Goal: Find specific page/section: Find specific page/section

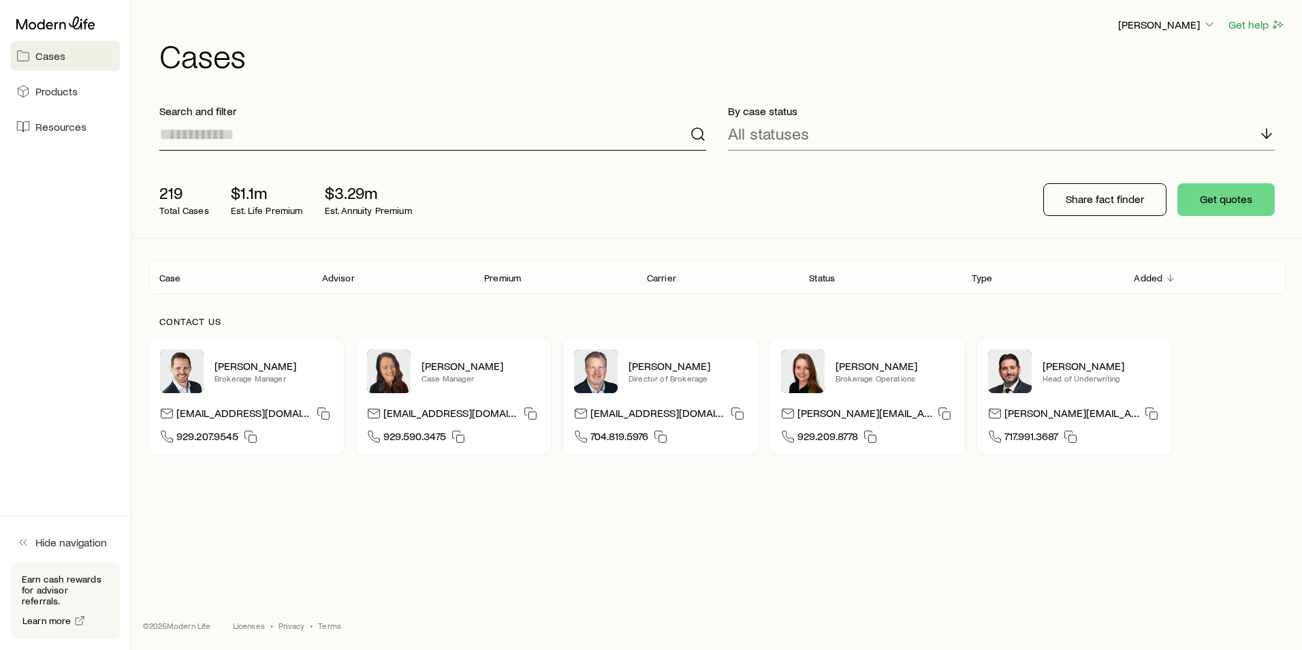
click at [363, 125] on input at bounding box center [432, 134] width 547 height 33
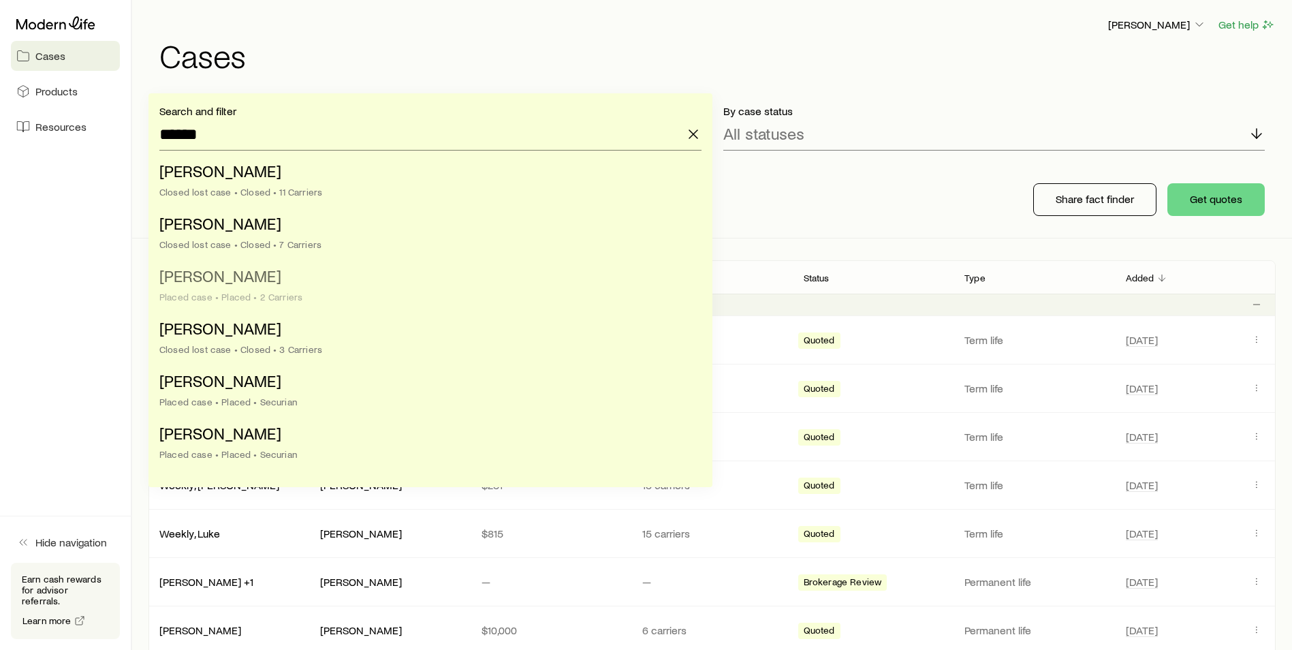
click at [314, 293] on div "Placed case • Placed • 2 Carriers" at bounding box center [426, 296] width 534 height 11
type input "**********"
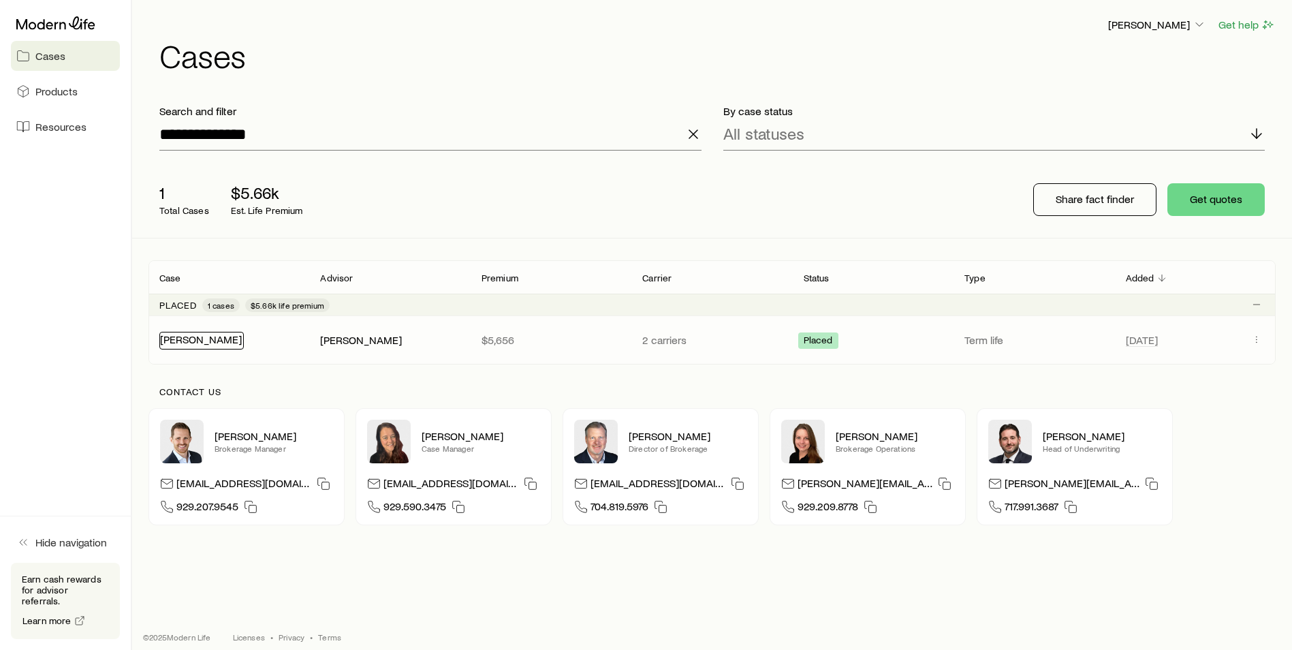
click at [216, 345] on link "[PERSON_NAME]" at bounding box center [201, 338] width 82 height 13
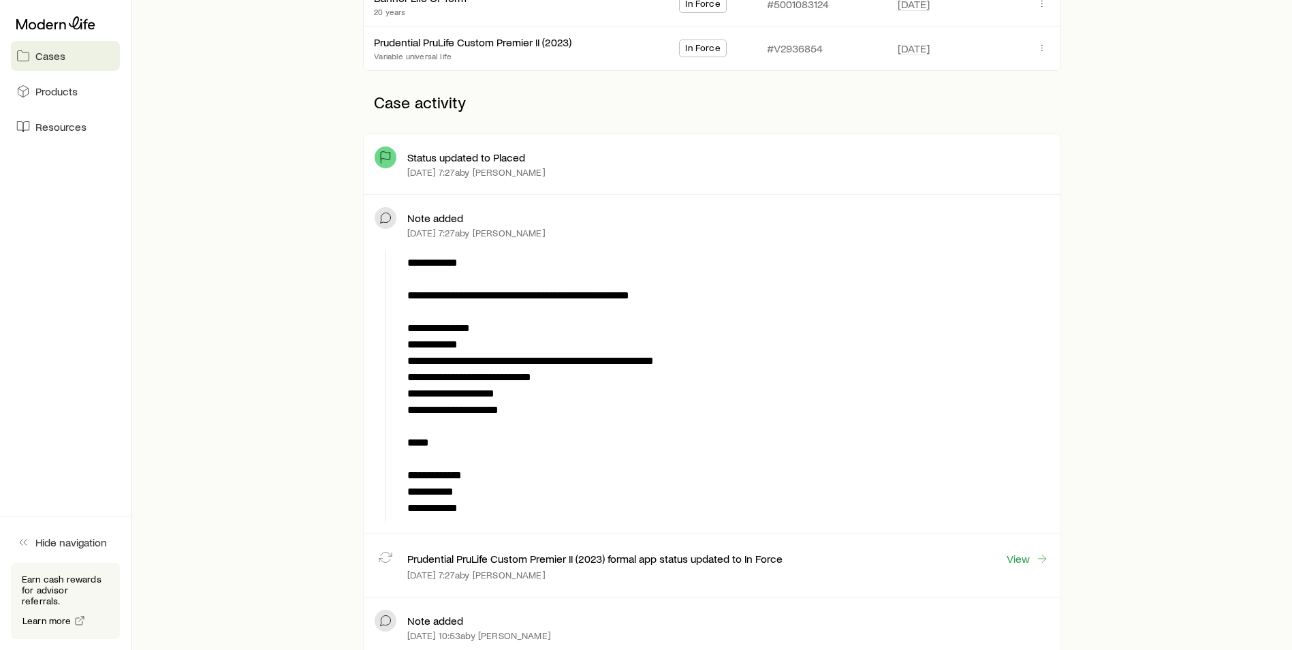
scroll to position [104, 0]
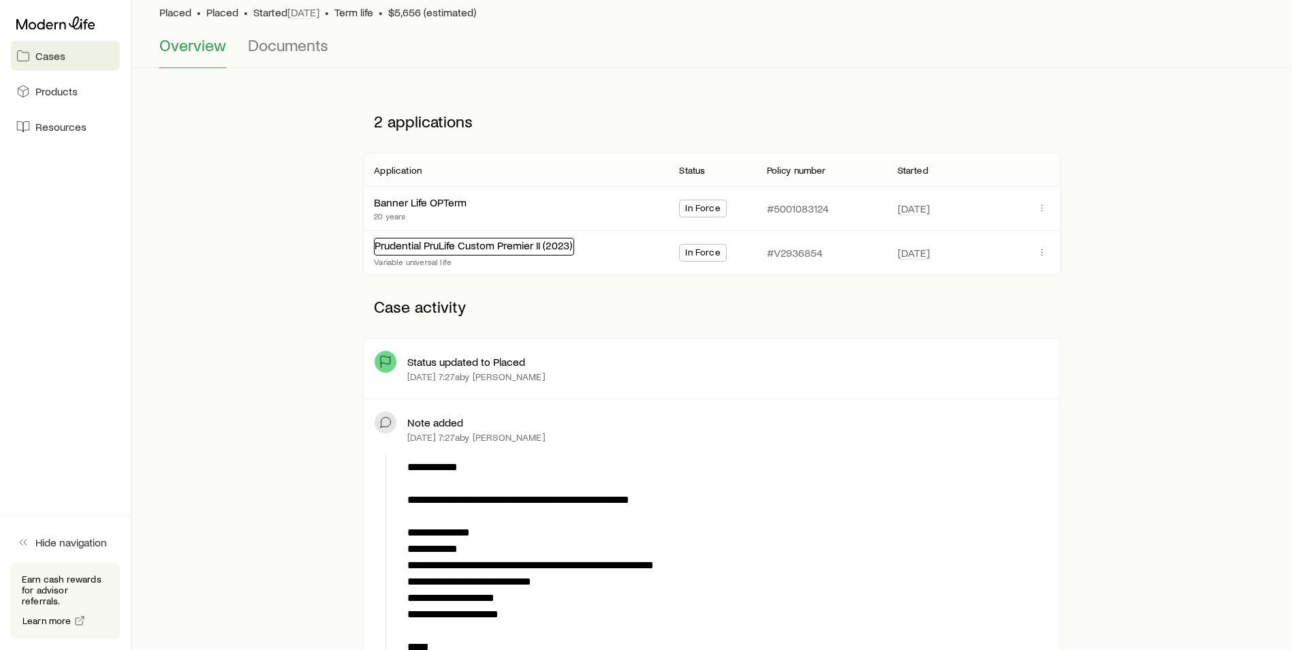
click at [534, 242] on link "Prudential PruLife Custom Premier II (2023)" at bounding box center [473, 244] width 197 height 13
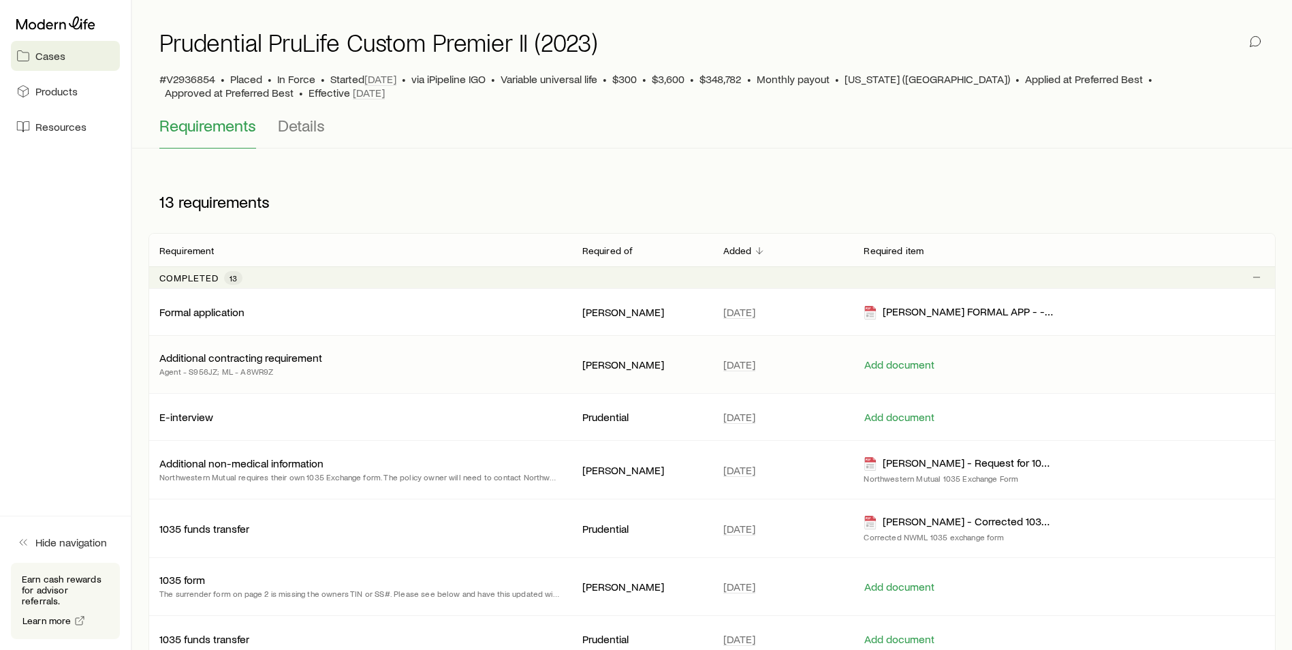
scroll to position [68, 0]
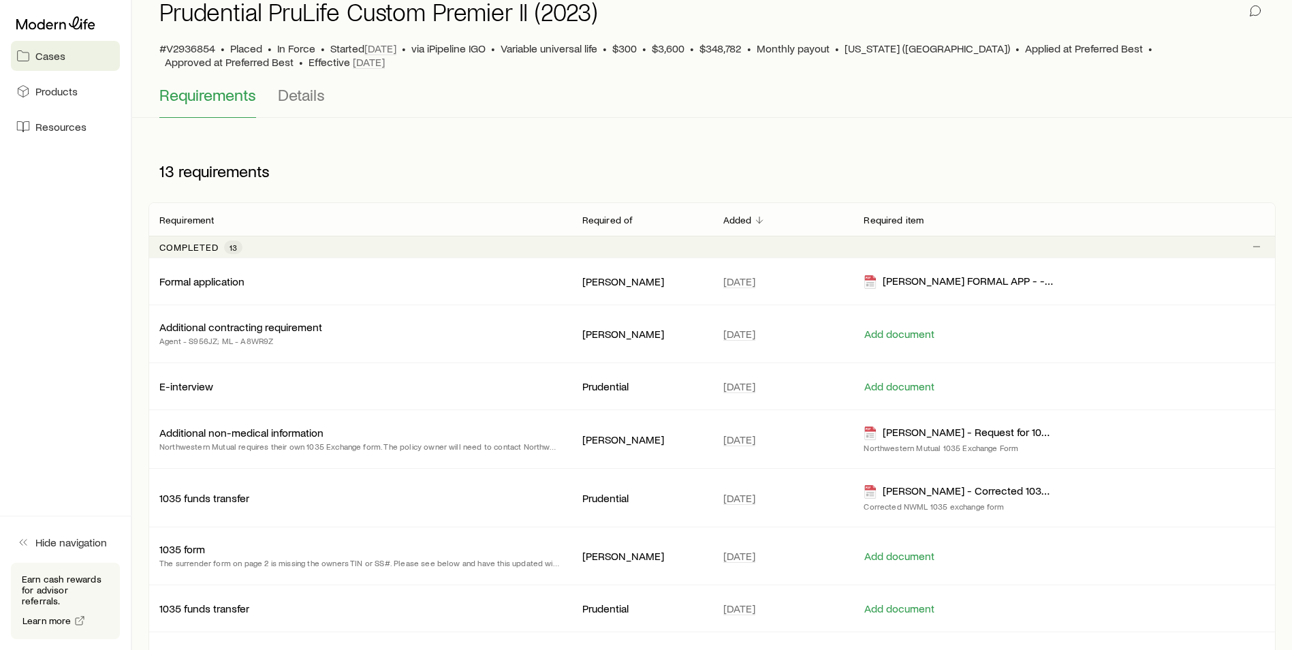
drag, startPoint x: 308, startPoint y: 106, endPoint x: 372, endPoint y: 221, distance: 131.4
click at [308, 106] on button "Details" at bounding box center [301, 101] width 47 height 33
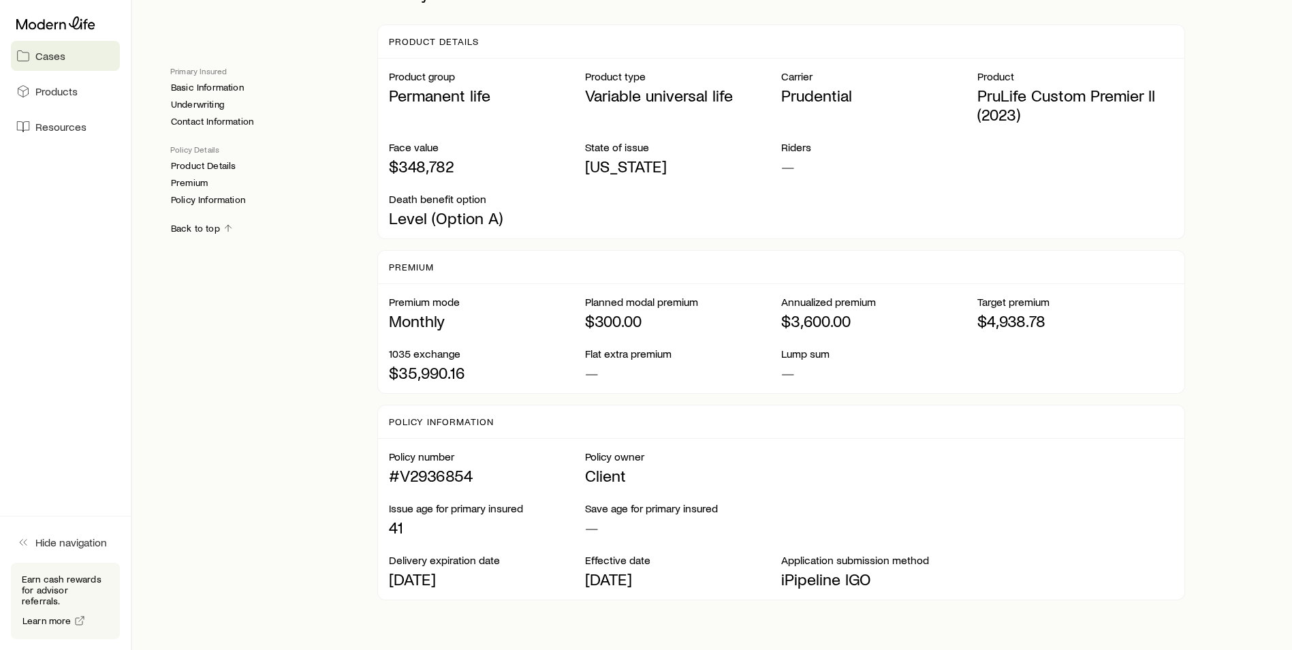
scroll to position [953, 0]
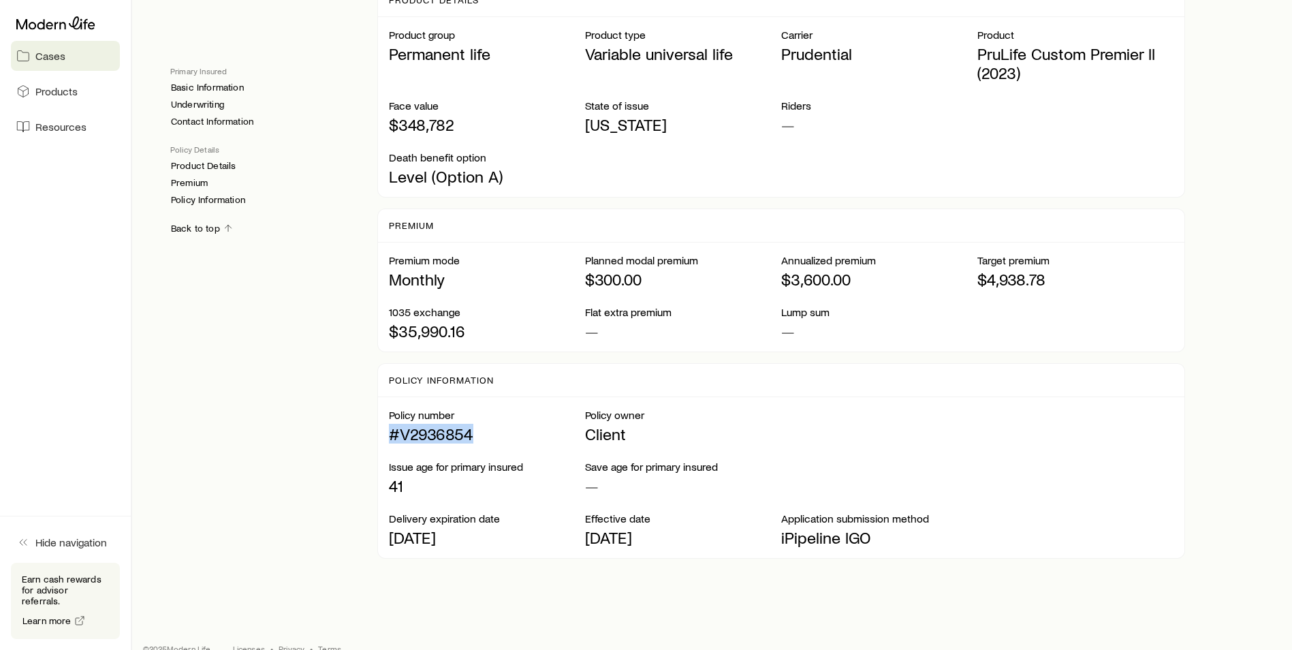
drag, startPoint x: 485, startPoint y: 416, endPoint x: 379, endPoint y: 423, distance: 105.8
click at [379, 423] on div "Policy number #V2936854 Policy owner Client Issue age for primary insured 41 Sa…" at bounding box center [781, 477] width 806 height 161
drag, startPoint x: 379, startPoint y: 423, endPoint x: 366, endPoint y: 451, distance: 31.1
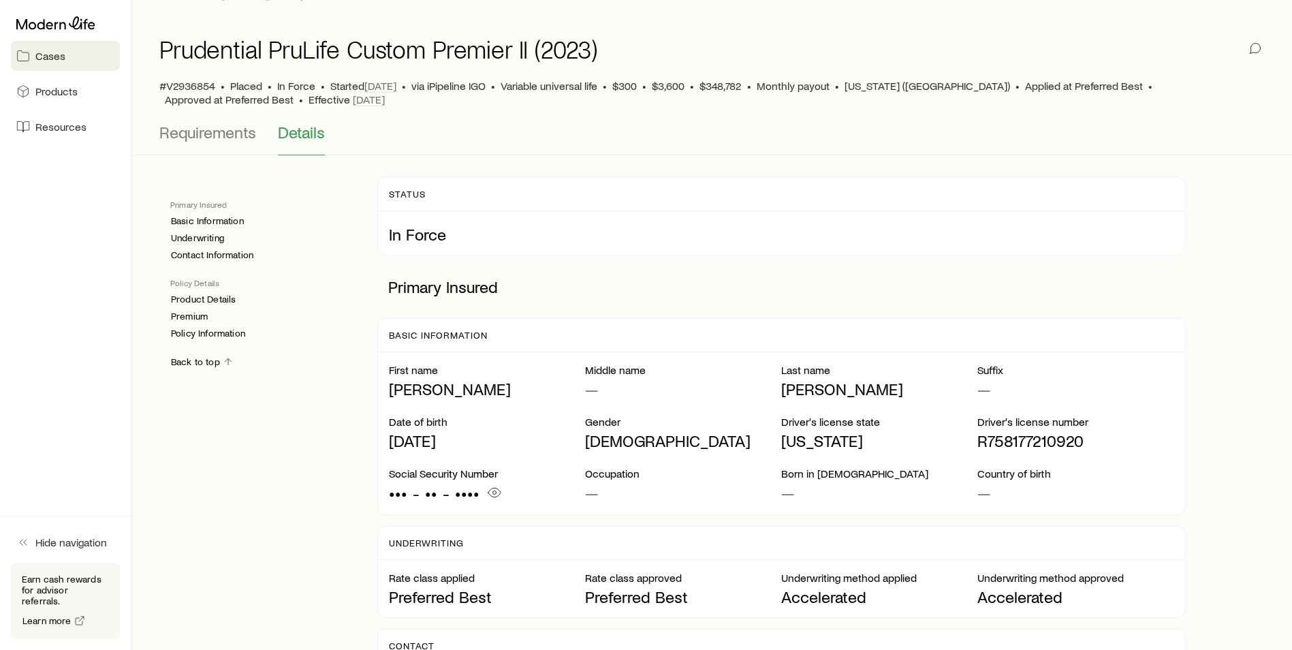
scroll to position [0, 0]
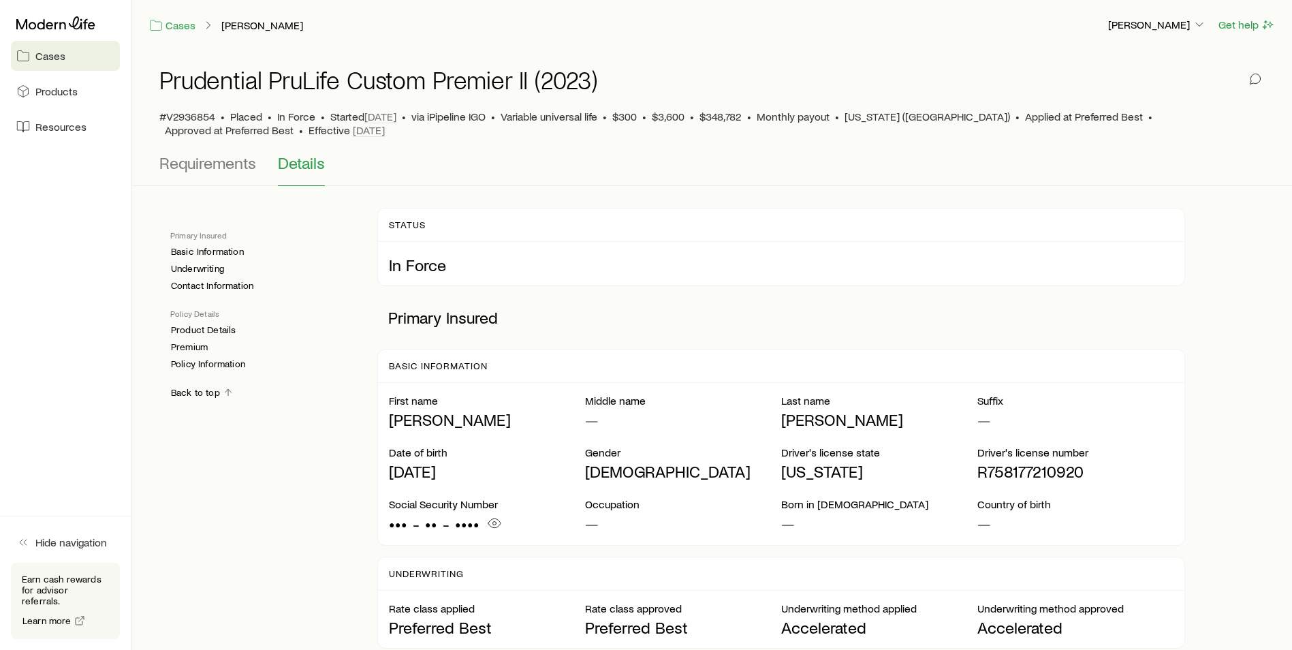
drag, startPoint x: 237, startPoint y: 170, endPoint x: 268, endPoint y: 221, distance: 59.3
click at [237, 170] on span "Requirements" at bounding box center [207, 162] width 97 height 19
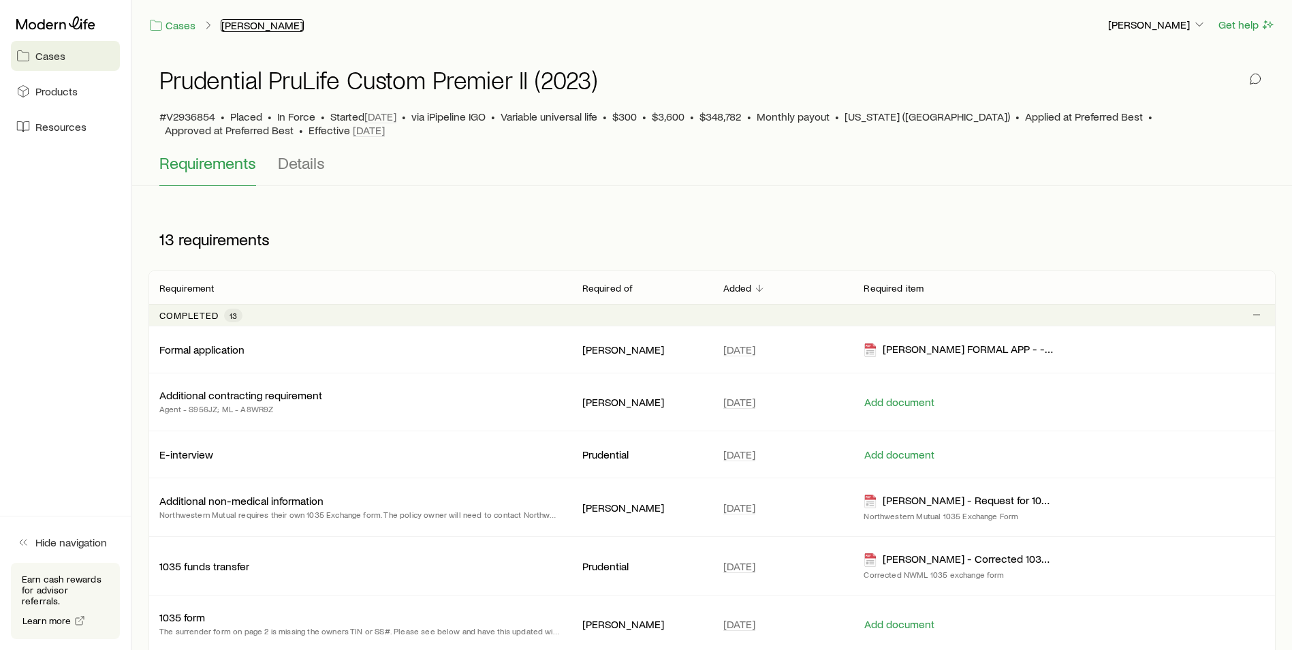
click at [236, 25] on link "[PERSON_NAME]" at bounding box center [262, 25] width 83 height 13
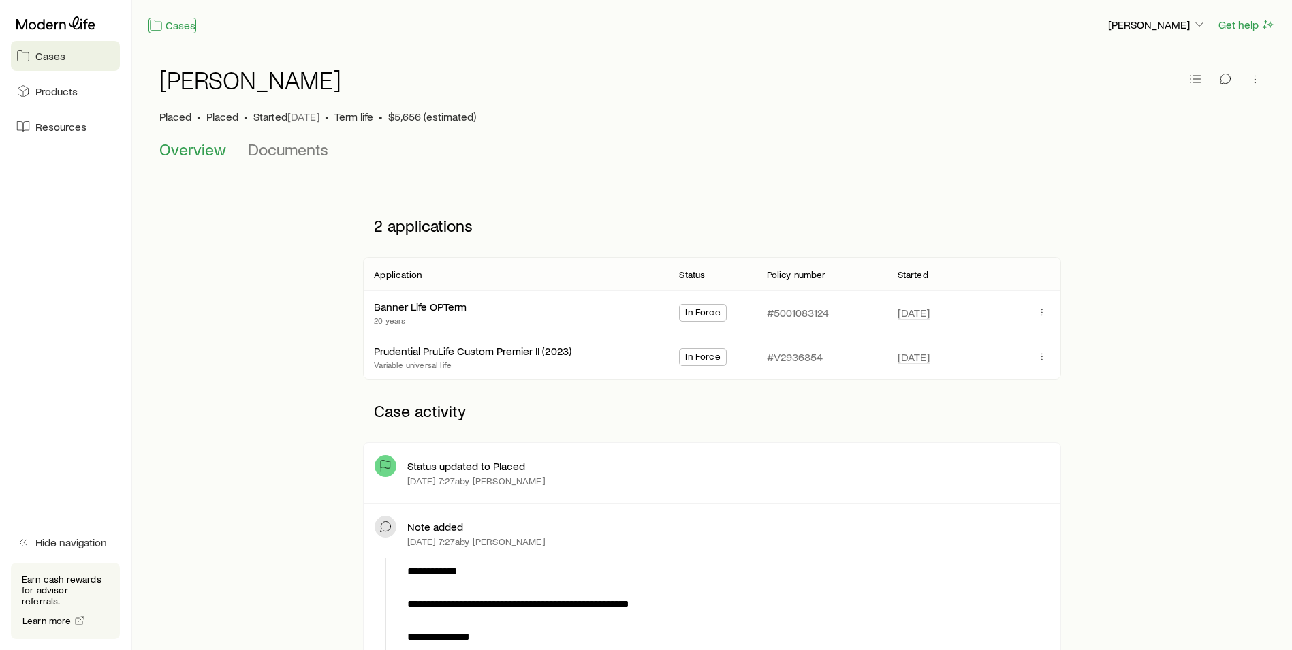
click at [172, 32] on link "Cases" at bounding box center [172, 26] width 48 height 16
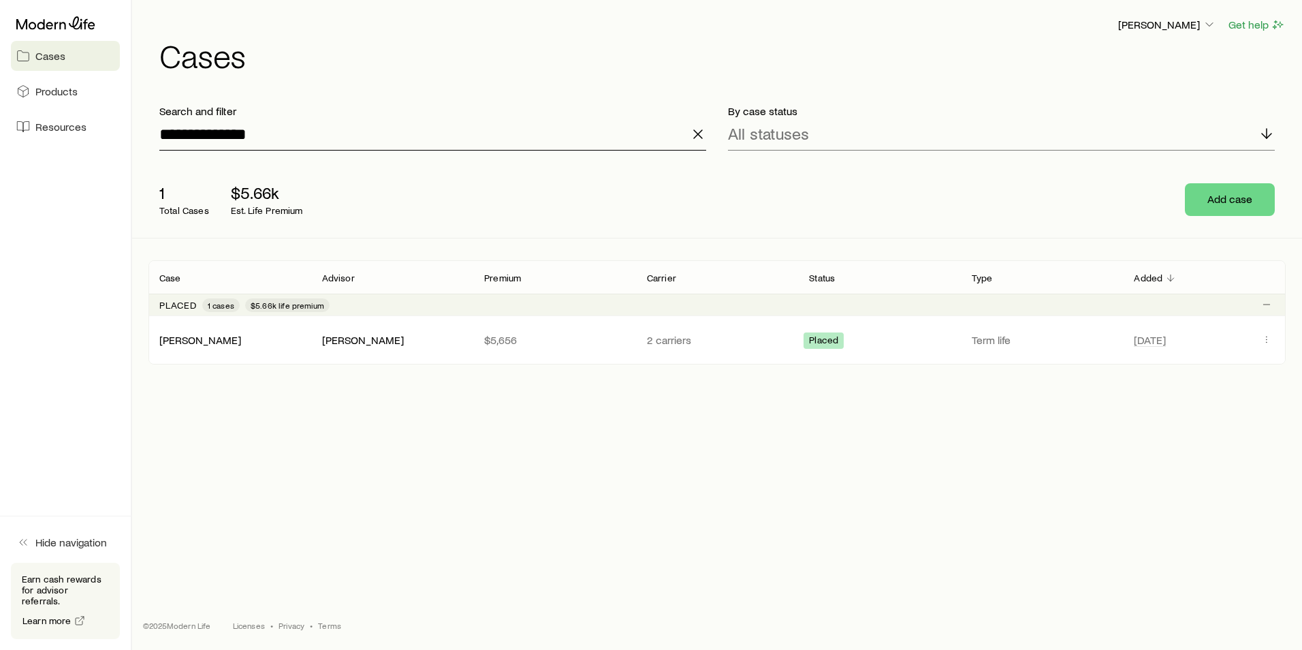
click at [262, 132] on input "**********" at bounding box center [432, 134] width 547 height 33
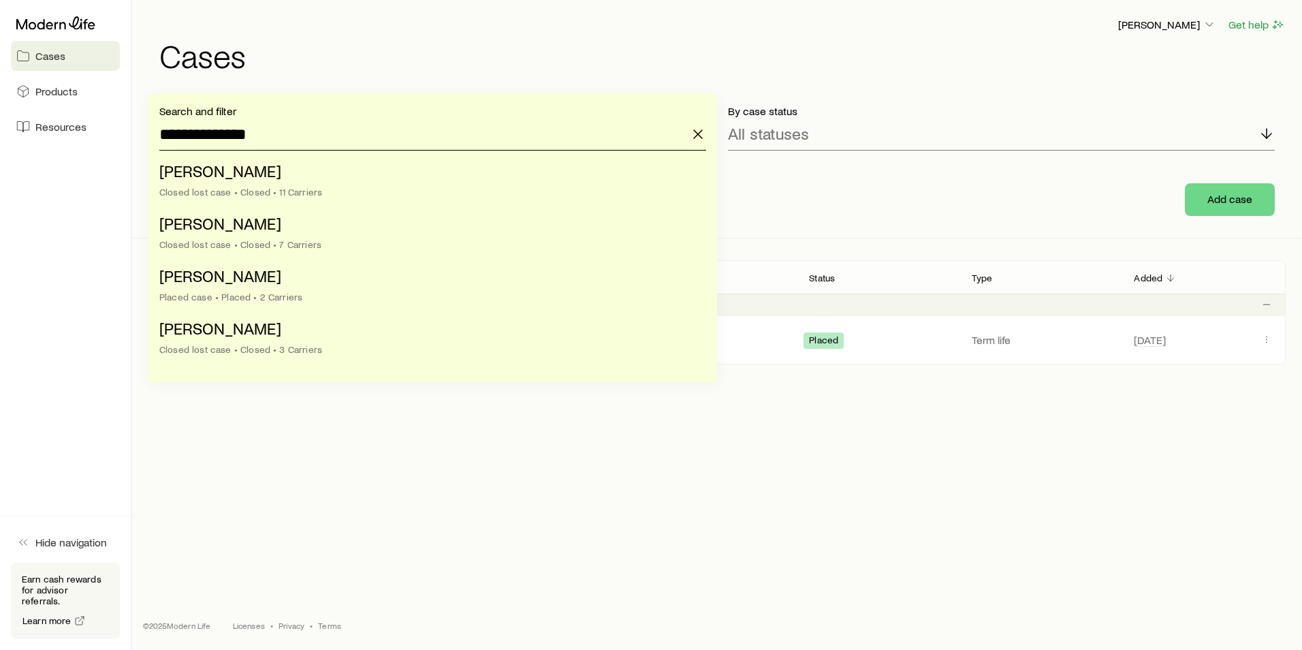
click at [262, 132] on input "**********" at bounding box center [432, 134] width 547 height 33
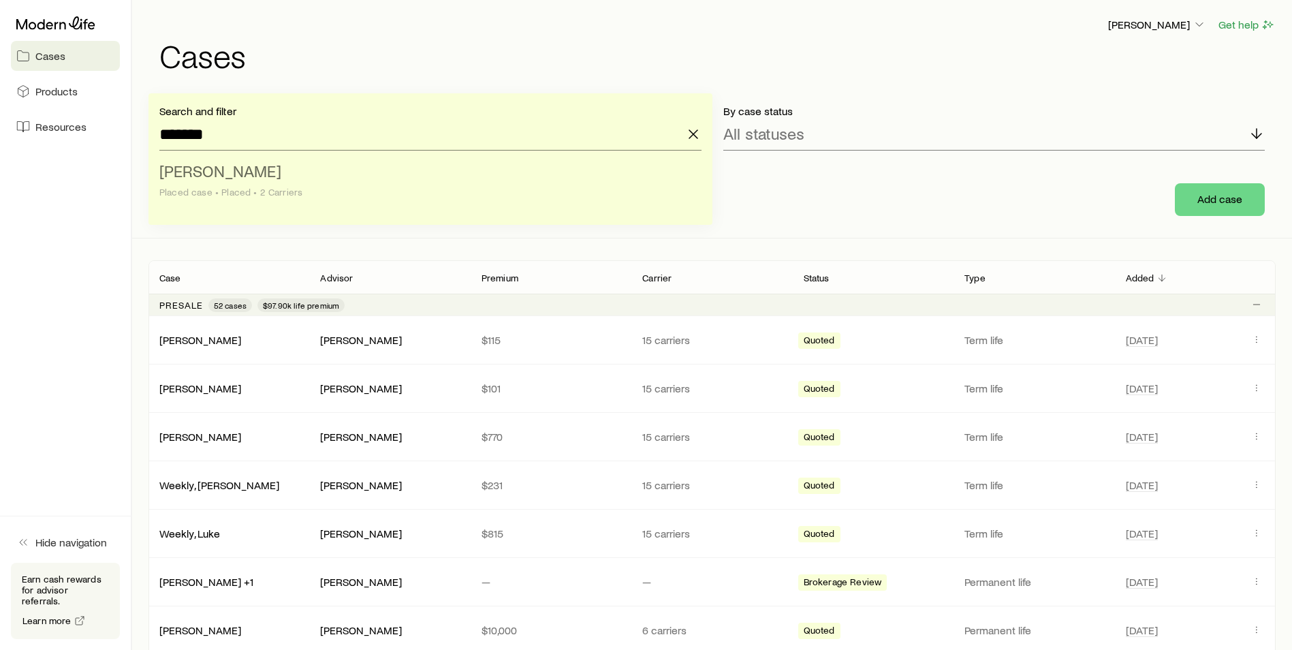
click at [264, 175] on span "[PERSON_NAME]" at bounding box center [220, 171] width 122 height 20
type input "**********"
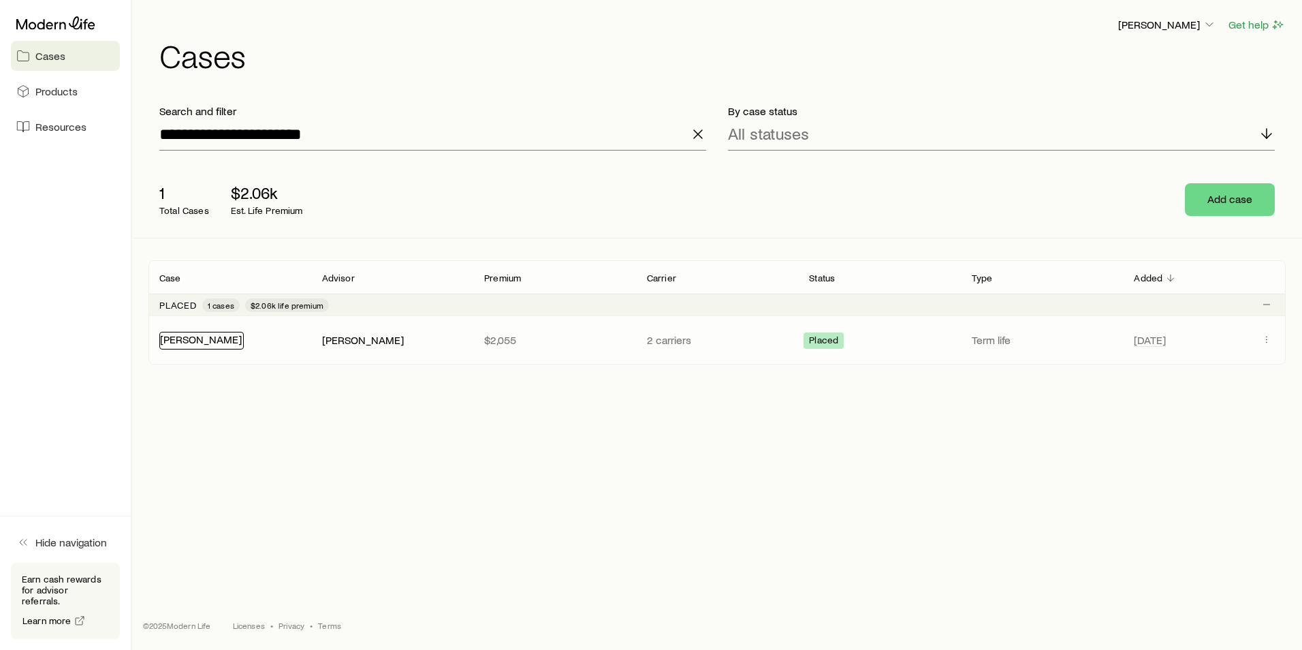
click at [232, 336] on link "[PERSON_NAME]" at bounding box center [201, 338] width 82 height 13
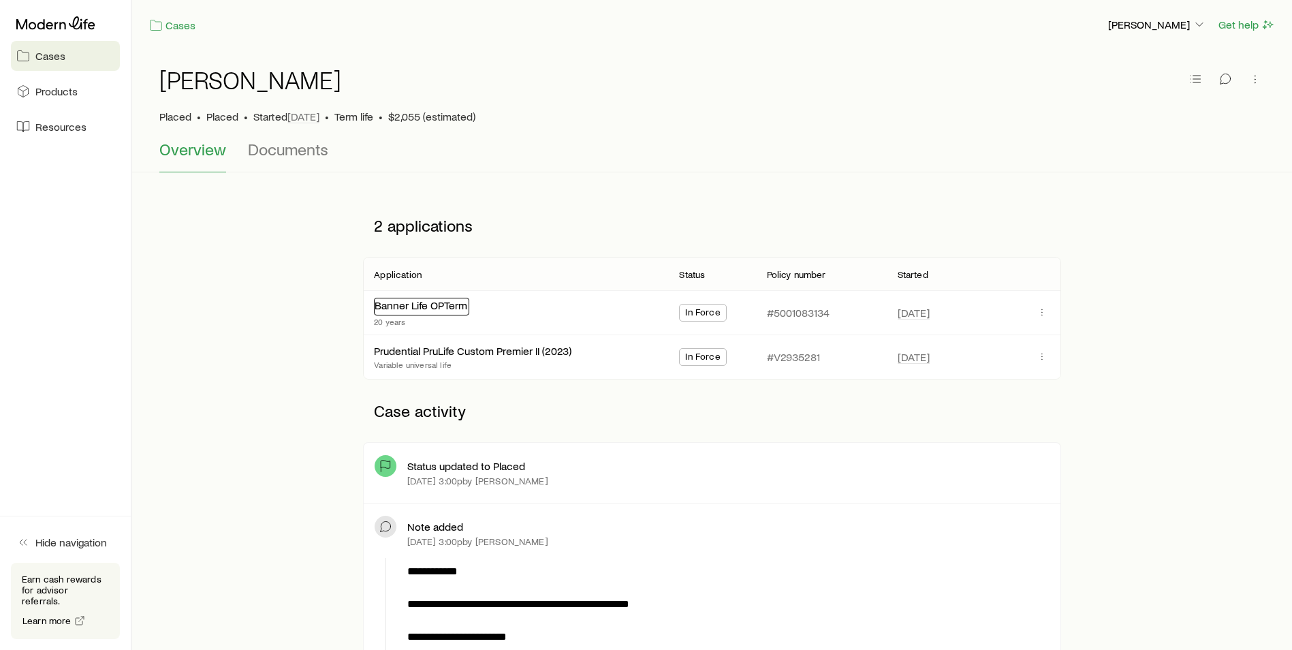
click at [428, 311] on div "Banner Life OPTerm" at bounding box center [421, 307] width 95 height 18
click at [434, 305] on link "Banner Life OPTerm" at bounding box center [421, 304] width 93 height 13
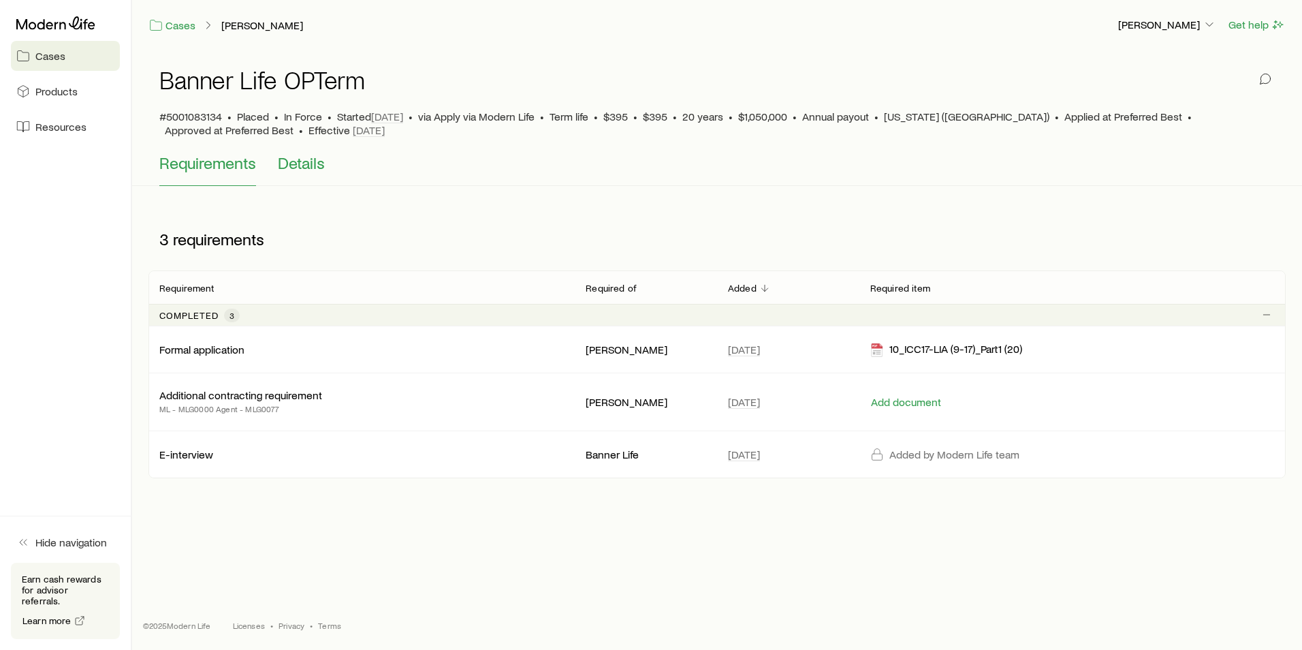
click at [313, 170] on span "Details" at bounding box center [301, 162] width 47 height 19
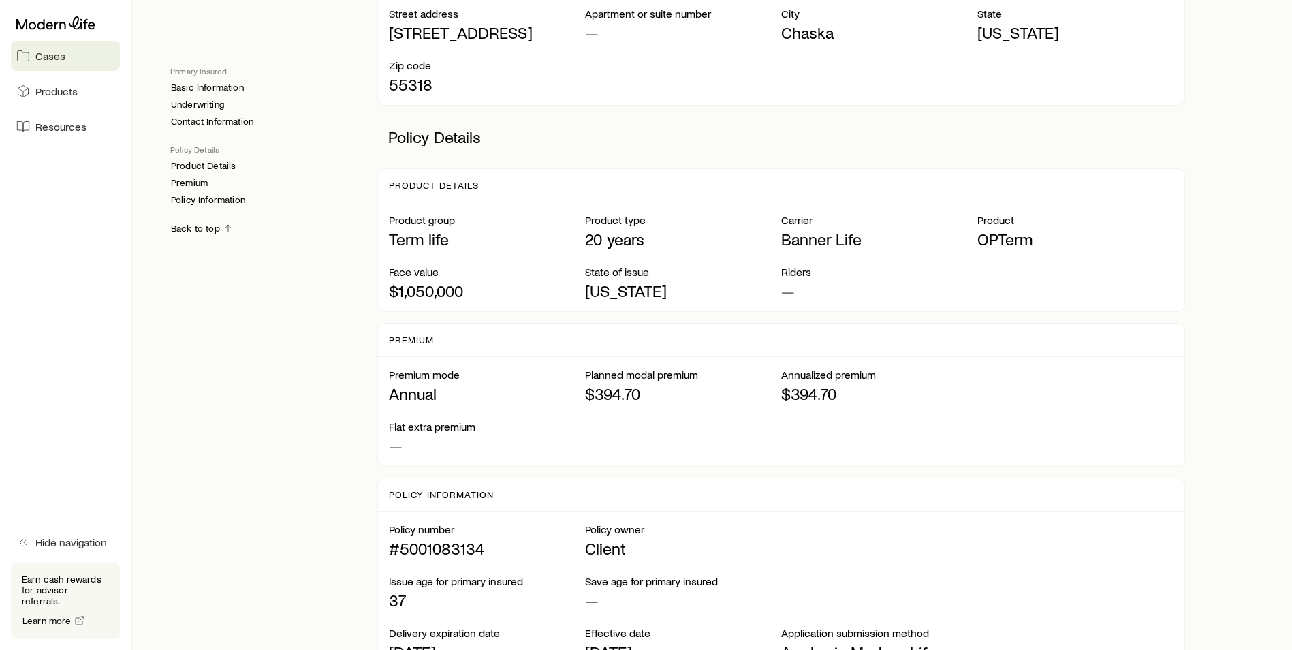
scroll to position [817, 0]
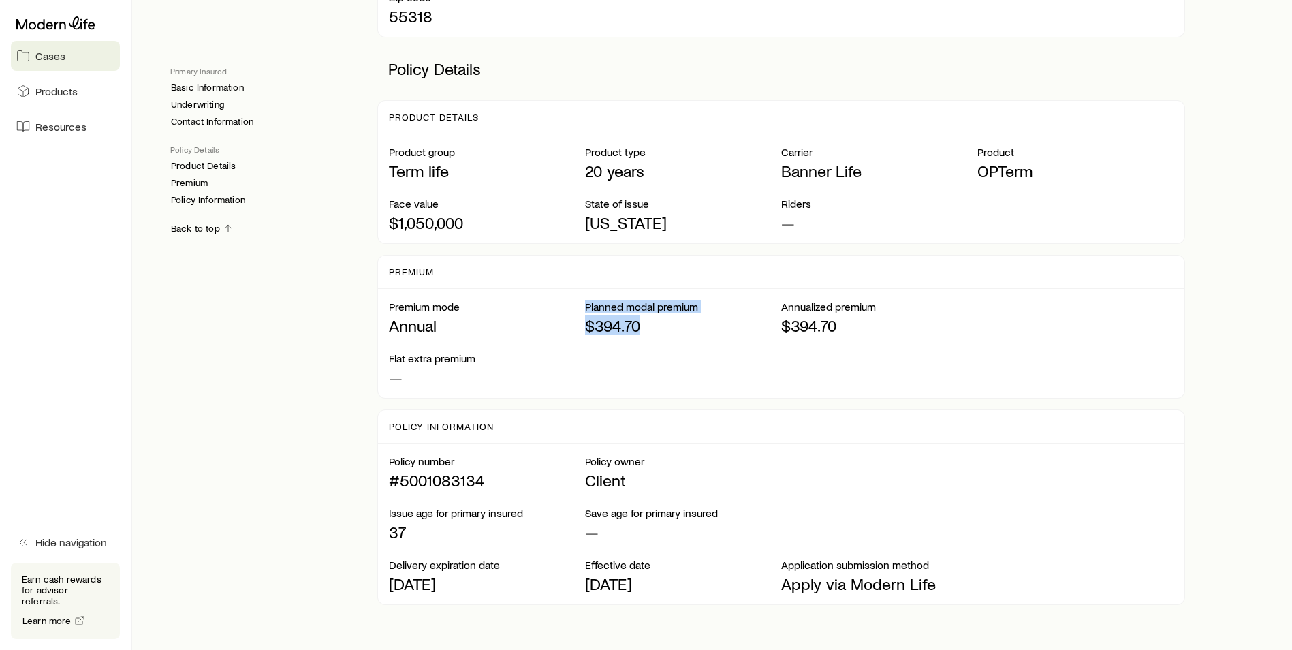
drag, startPoint x: 637, startPoint y: 329, endPoint x: 574, endPoint y: 328, distance: 62.7
click at [574, 328] on div "Premium mode Annual Planned modal premium $394.70 Annualized premium $394.70" at bounding box center [781, 317] width 784 height 35
drag, startPoint x: 574, startPoint y: 328, endPoint x: 567, endPoint y: 337, distance: 12.1
click at [567, 337] on div "Premium mode Annual Planned modal premium $394.70 Annualized premium $394.70 Fl…" at bounding box center [781, 343] width 806 height 109
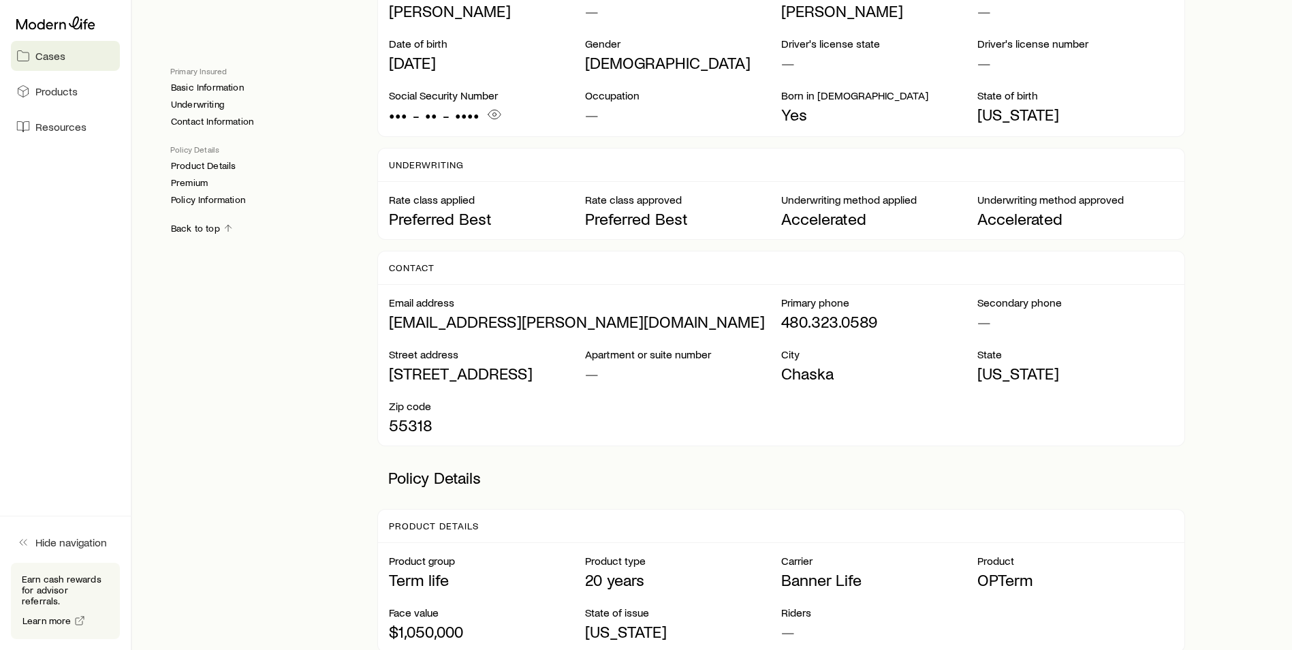
scroll to position [0, 0]
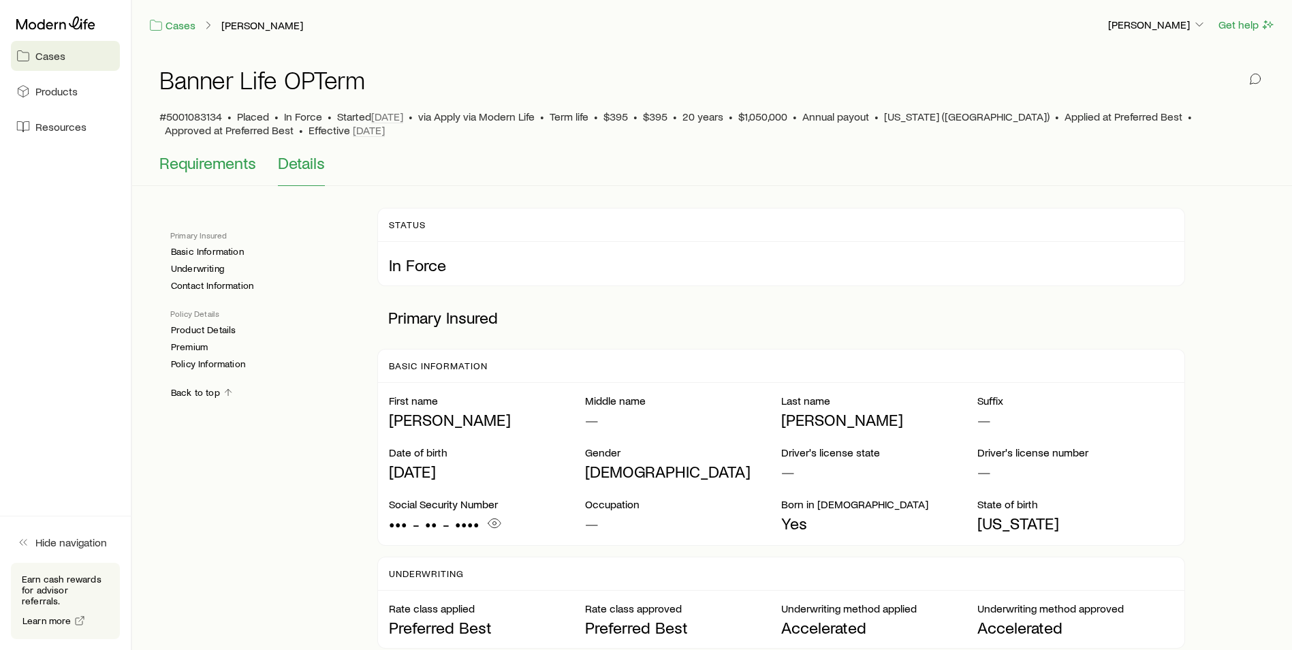
click at [232, 174] on button "Requirements" at bounding box center [207, 169] width 97 height 33
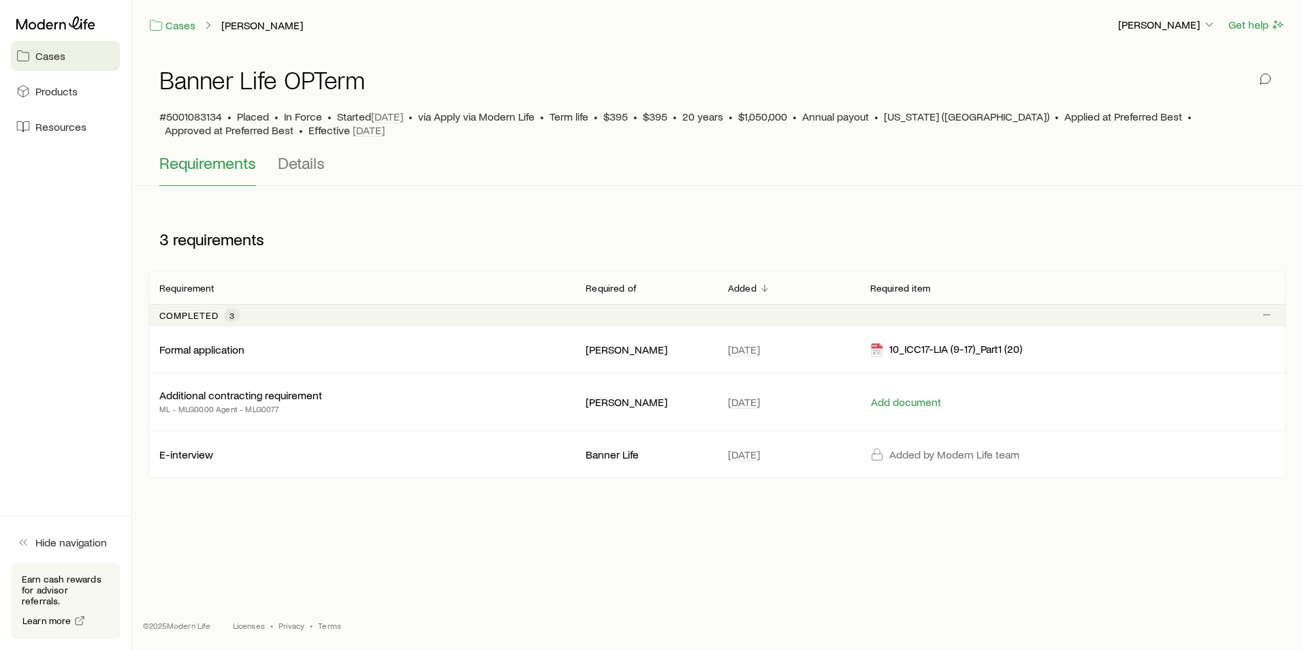
click at [296, 151] on div "Banner Life OPTerm #5001083134 • Placed • In Force • Started [DATE] • via Apply…" at bounding box center [716, 102] width 1115 height 104
click at [298, 165] on span "Details" at bounding box center [301, 162] width 47 height 19
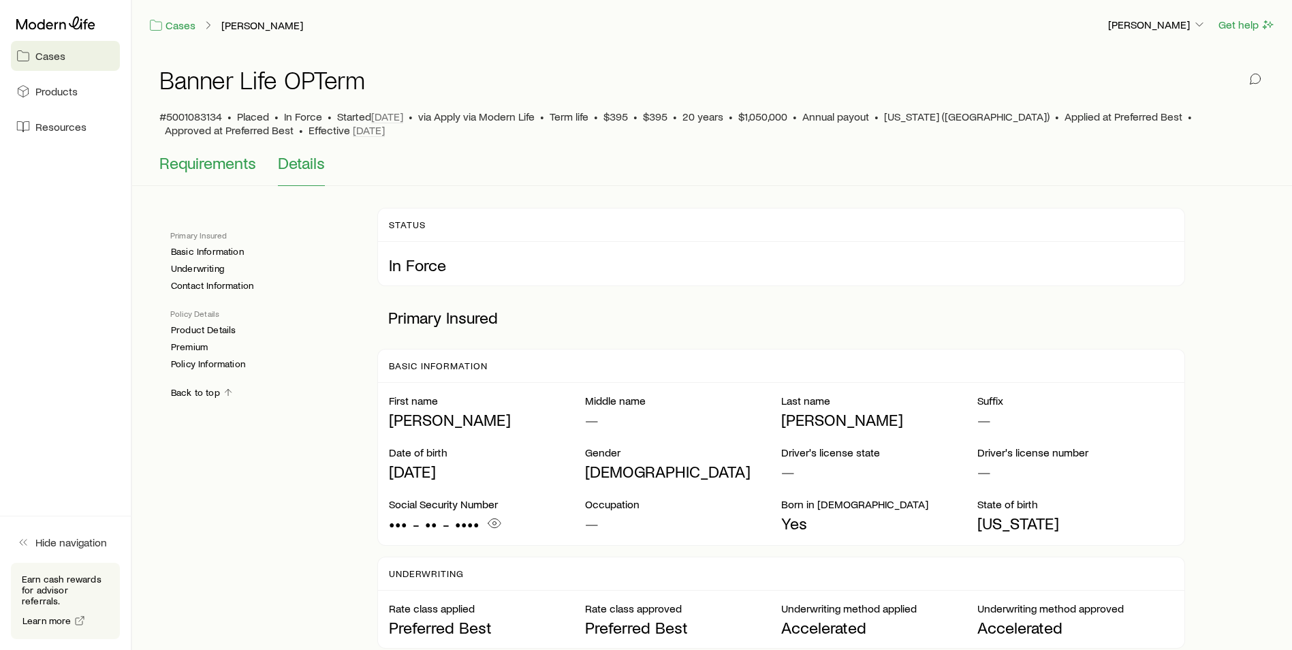
click at [222, 168] on span "Requirements" at bounding box center [207, 162] width 97 height 19
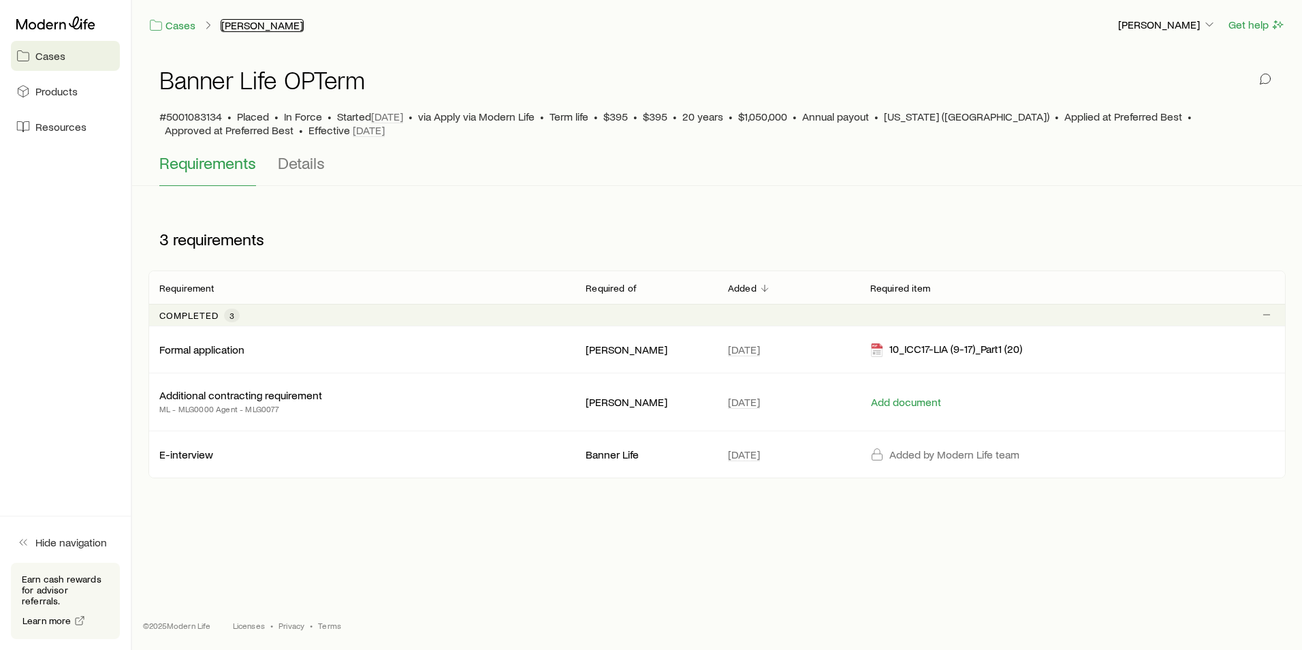
click at [242, 25] on link "[PERSON_NAME]" at bounding box center [262, 25] width 83 height 13
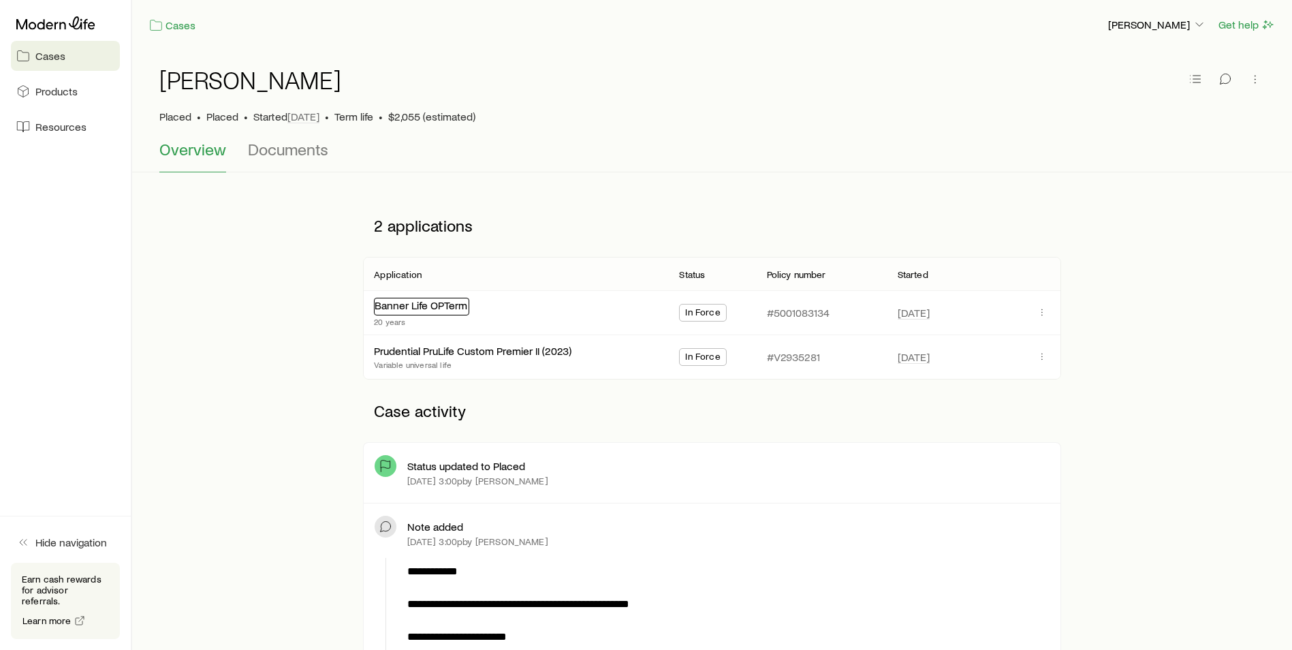
click at [430, 311] on div "Banner Life OPTerm" at bounding box center [421, 307] width 95 height 18
click at [419, 304] on link "Banner Life OPTerm" at bounding box center [421, 304] width 93 height 13
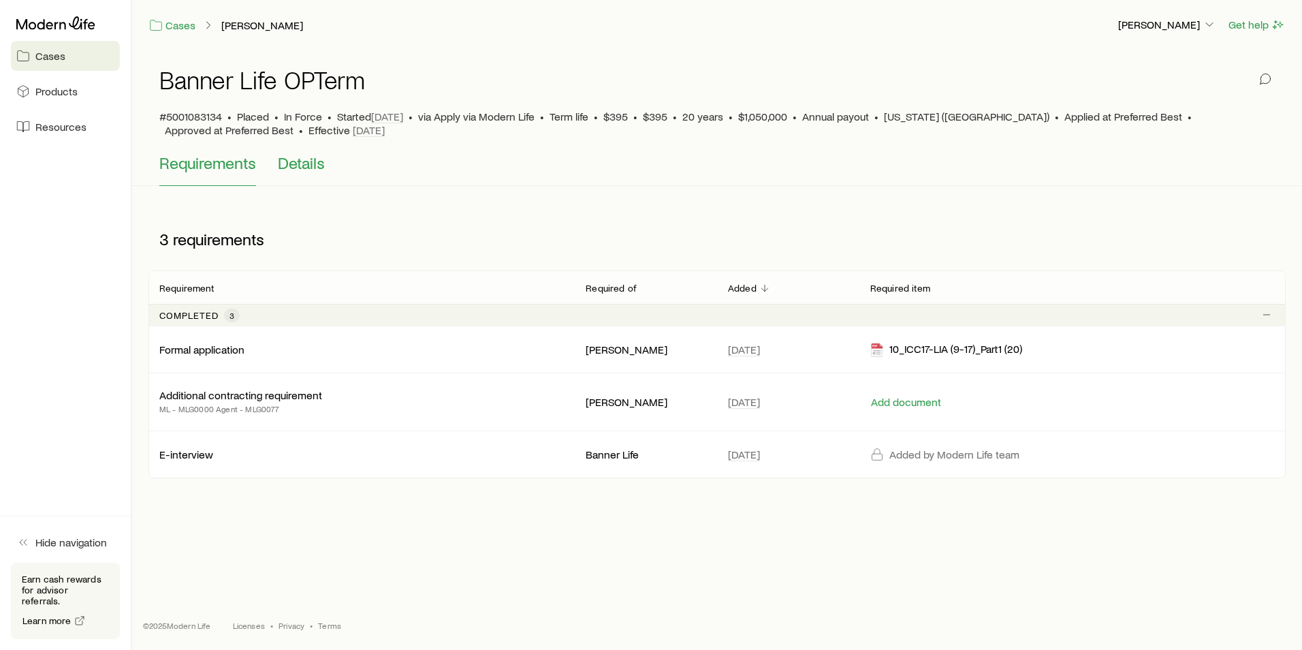
click at [295, 171] on span "Details" at bounding box center [301, 162] width 47 height 19
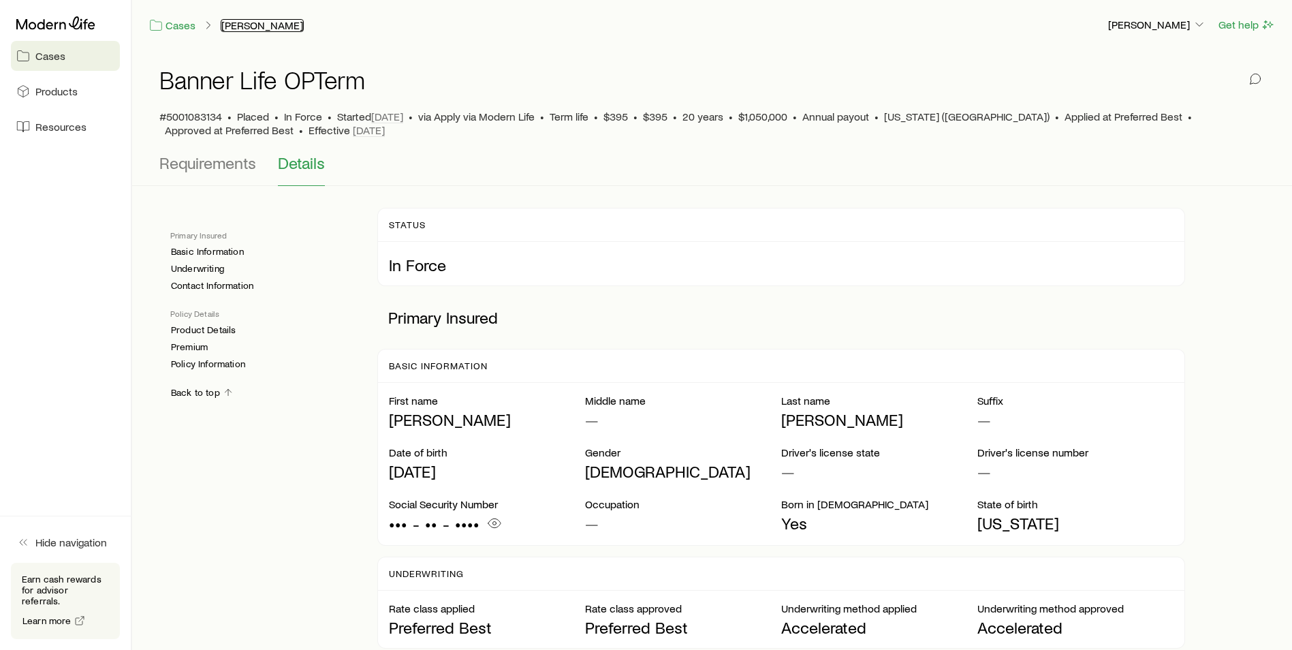
click at [257, 25] on link "[PERSON_NAME]" at bounding box center [262, 25] width 83 height 13
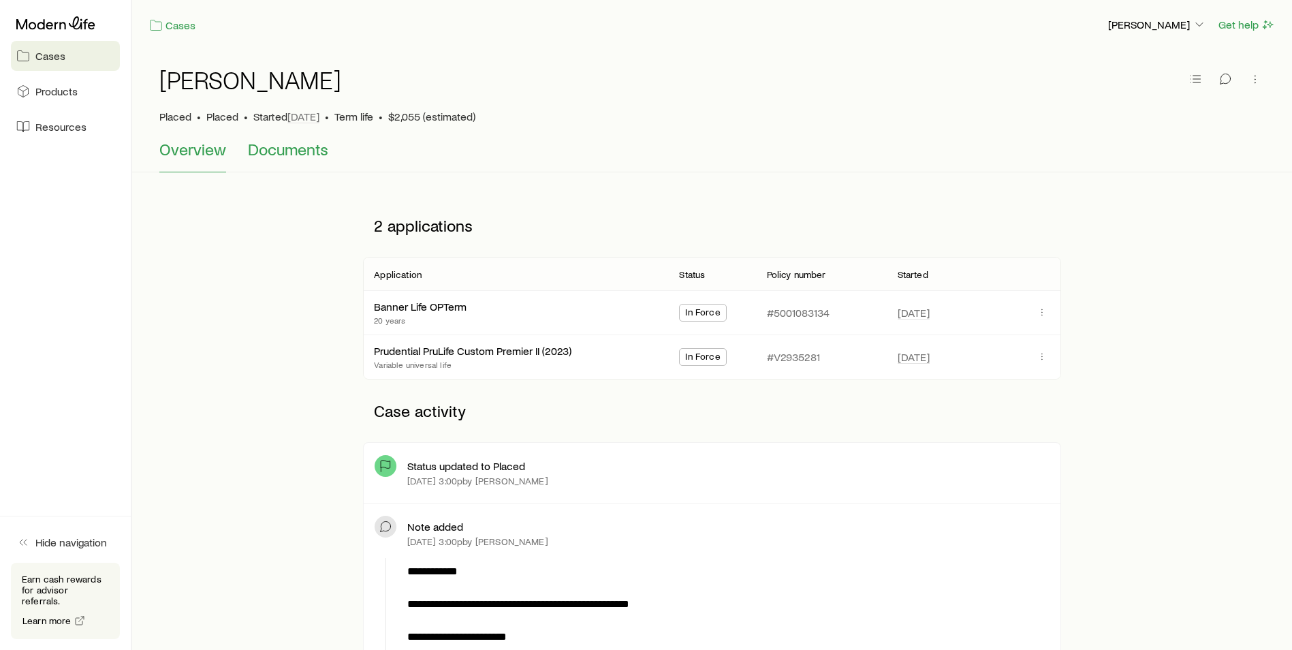
click at [293, 154] on span "Documents" at bounding box center [288, 149] width 80 height 19
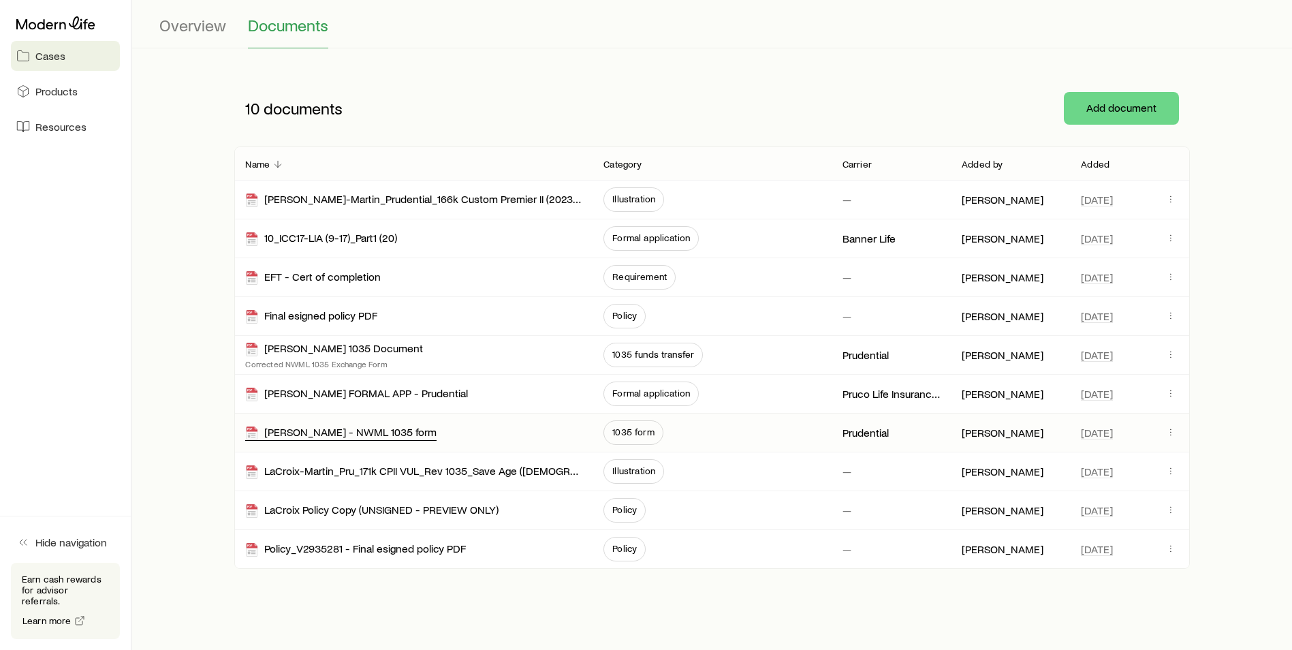
scroll to position [136, 0]
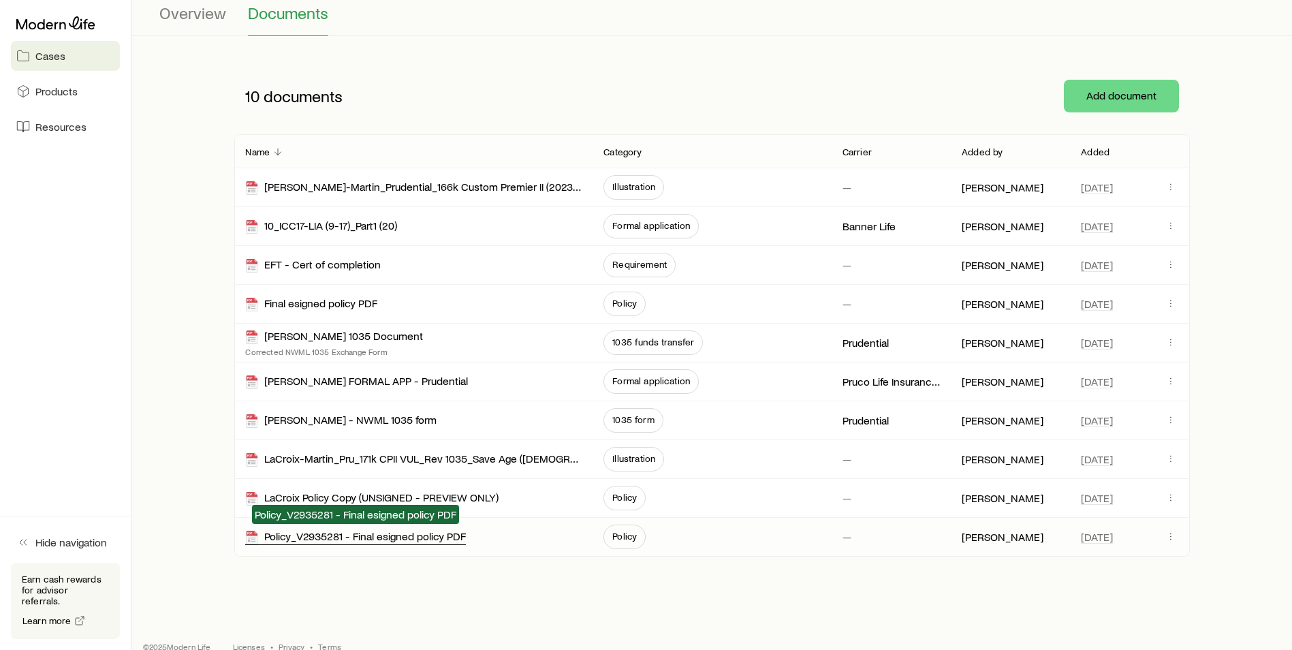
click at [392, 532] on div "Policy_V2935281 - Final esigned policy PDF" at bounding box center [355, 537] width 221 height 16
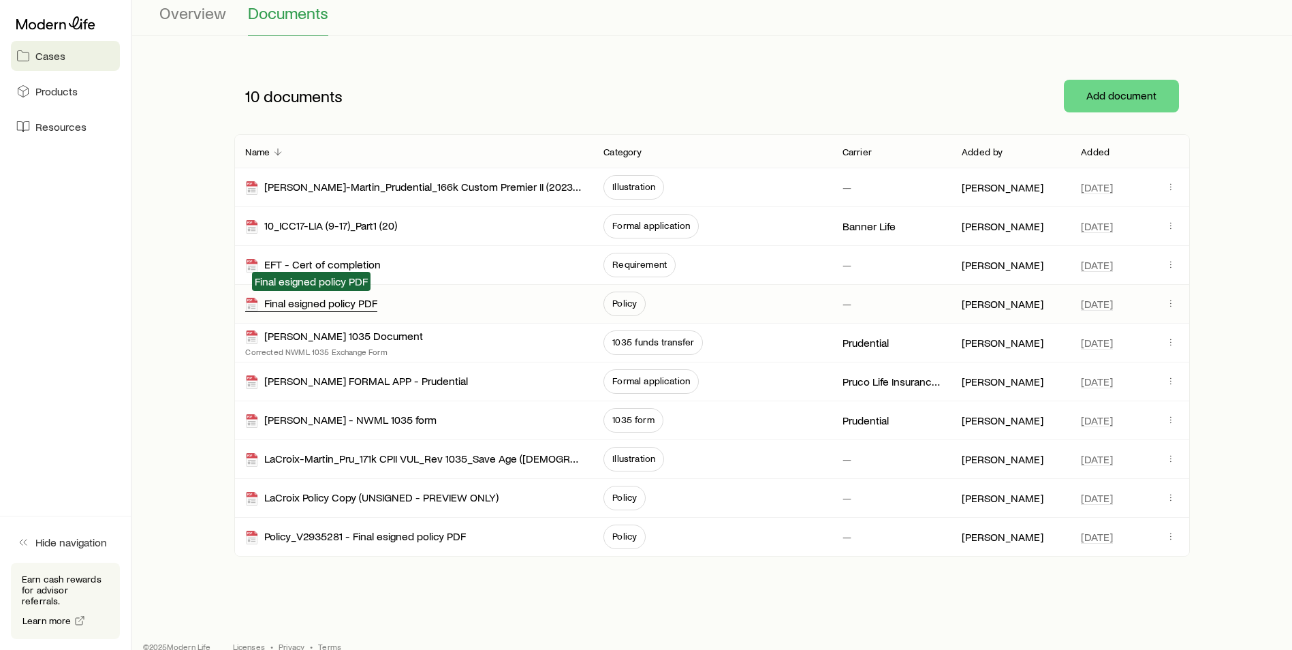
click at [357, 304] on div "Final esigned policy PDF" at bounding box center [311, 304] width 132 height 16
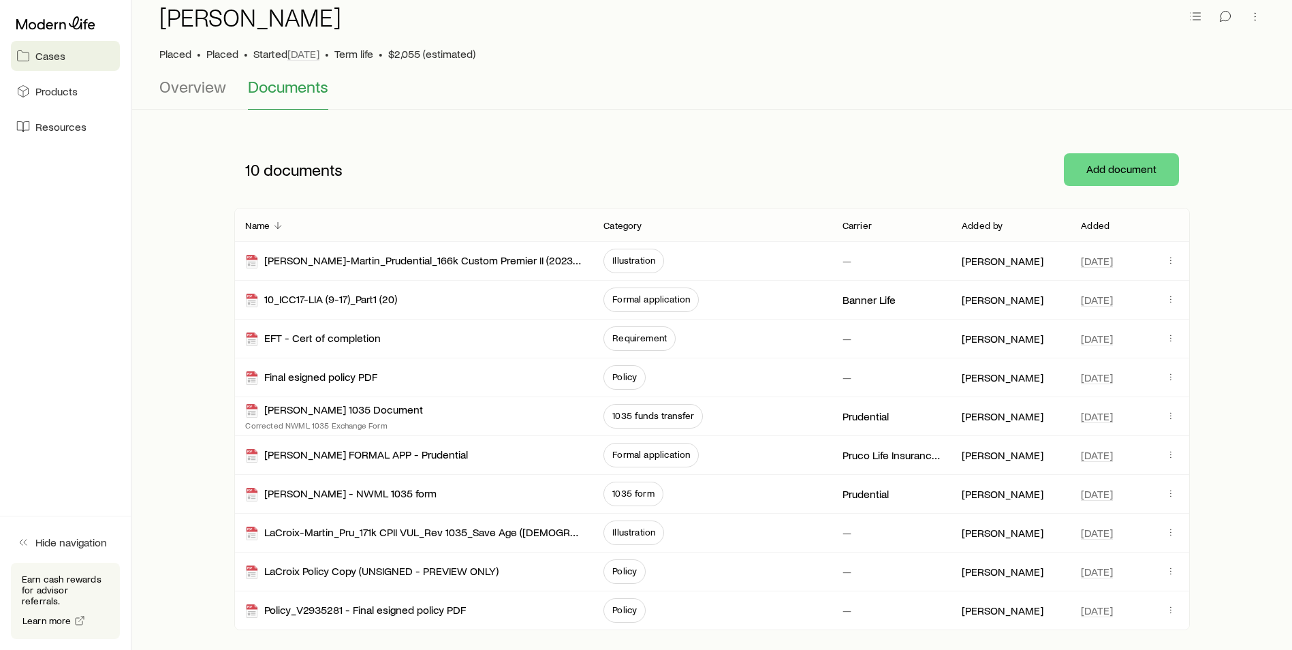
scroll to position [0, 0]
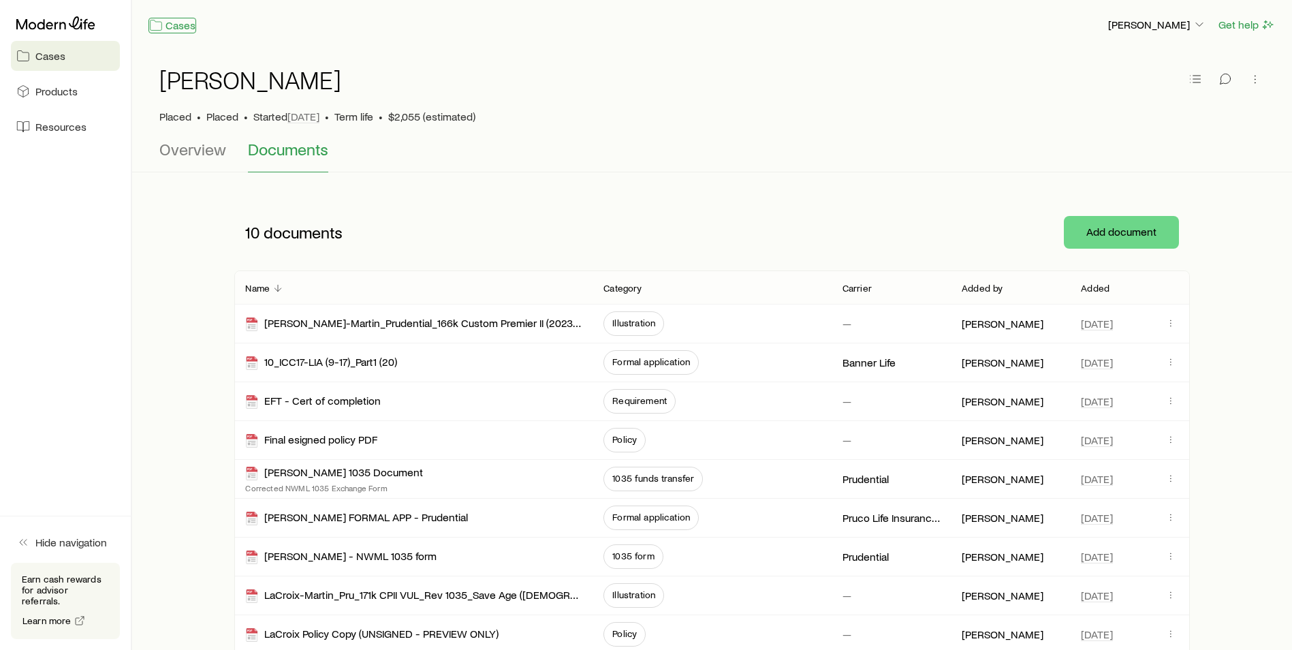
click at [181, 20] on link "Cases" at bounding box center [172, 26] width 48 height 16
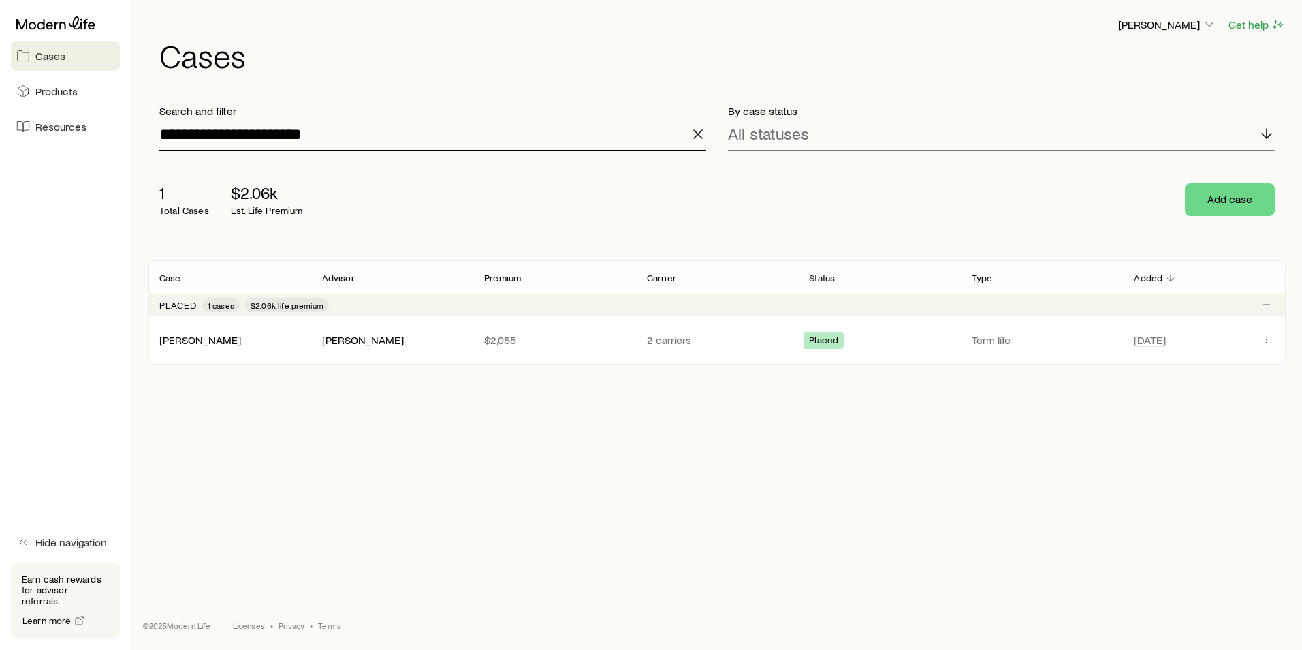
click at [313, 136] on input "**********" at bounding box center [432, 134] width 547 height 33
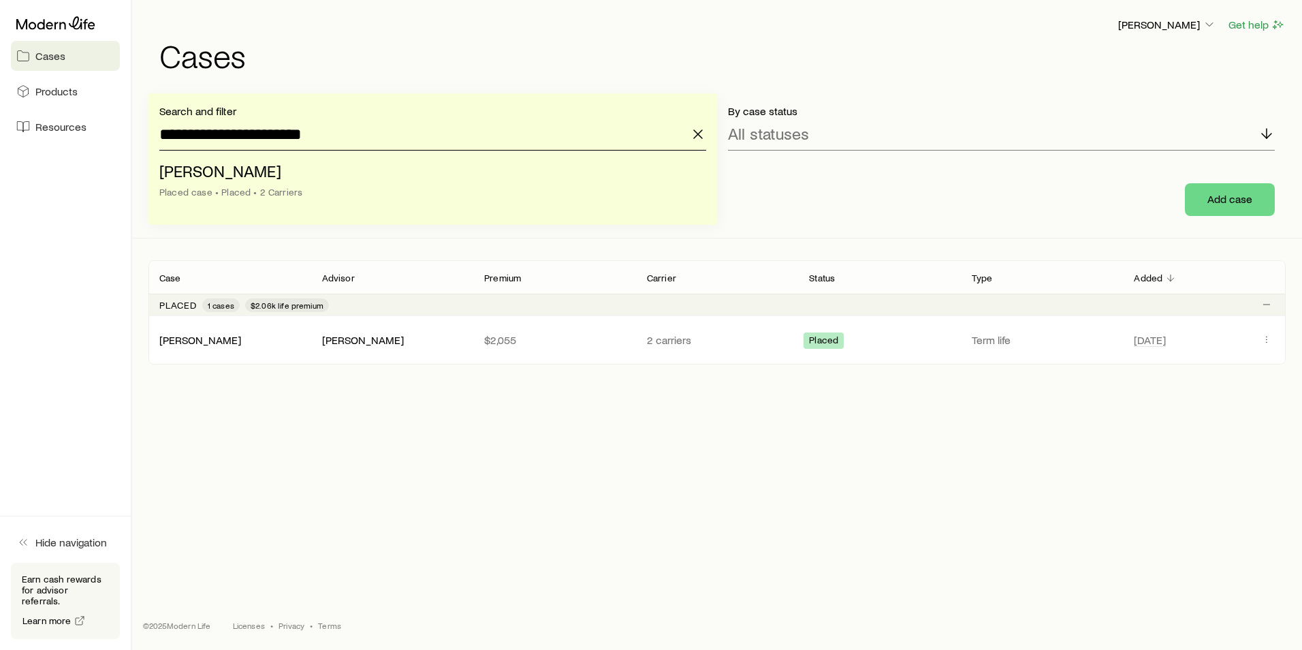
click at [314, 136] on input "**********" at bounding box center [432, 134] width 547 height 33
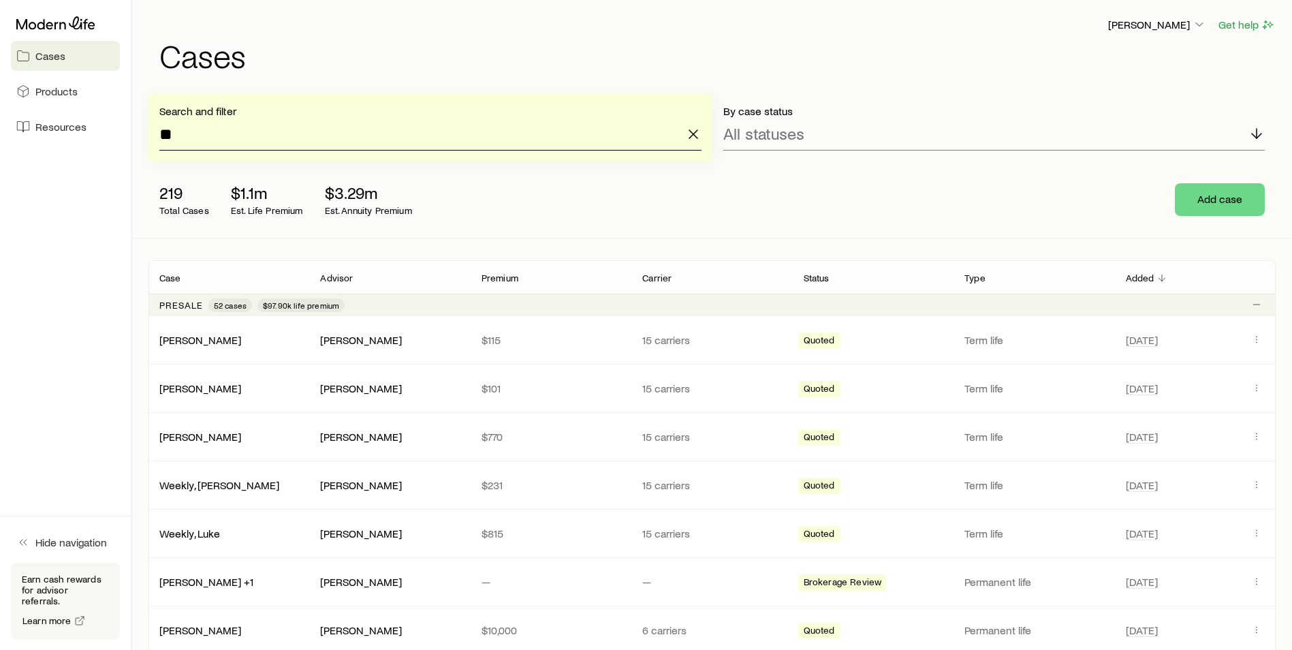
type input "*"
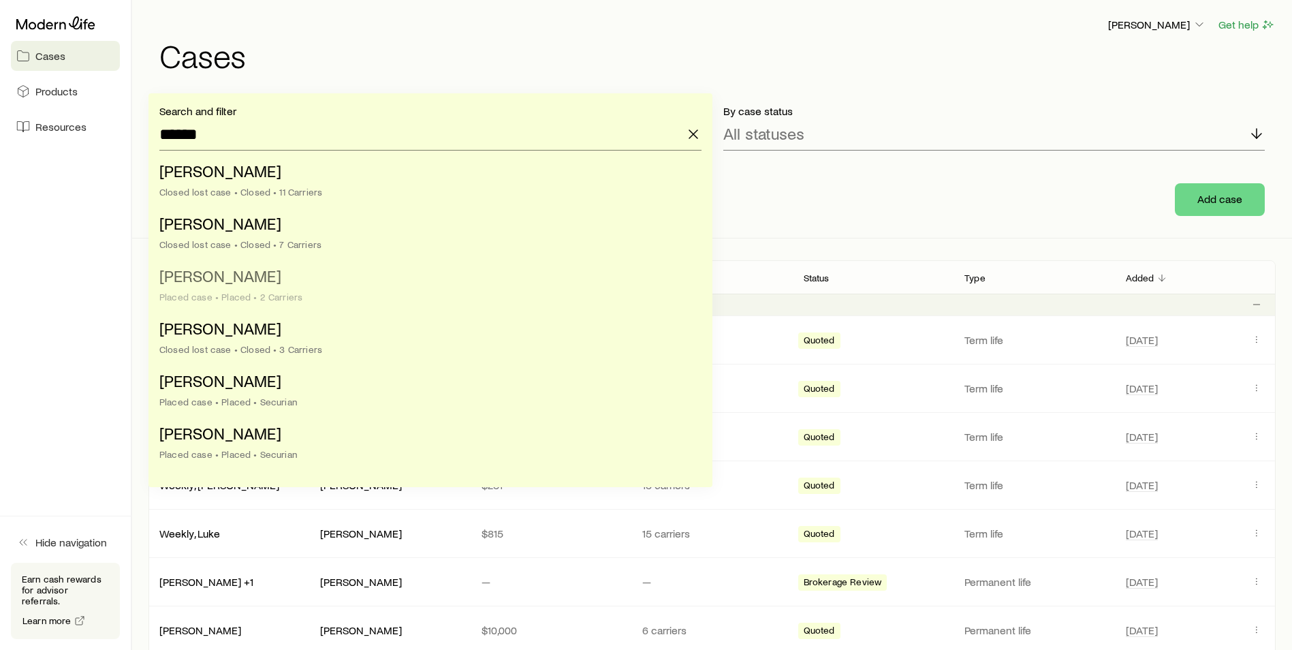
click at [268, 291] on div "Placed case • Placed • 2 Carriers" at bounding box center [426, 296] width 534 height 11
type input "**********"
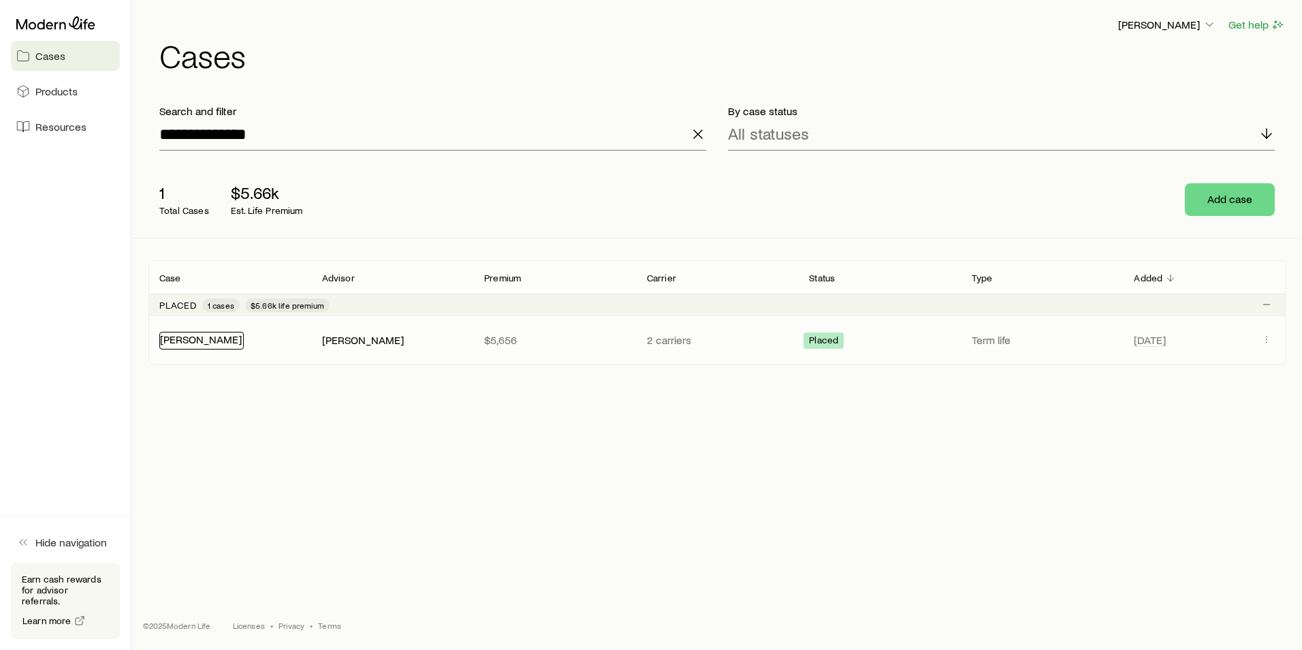
click at [214, 336] on link "[PERSON_NAME]" at bounding box center [201, 338] width 82 height 13
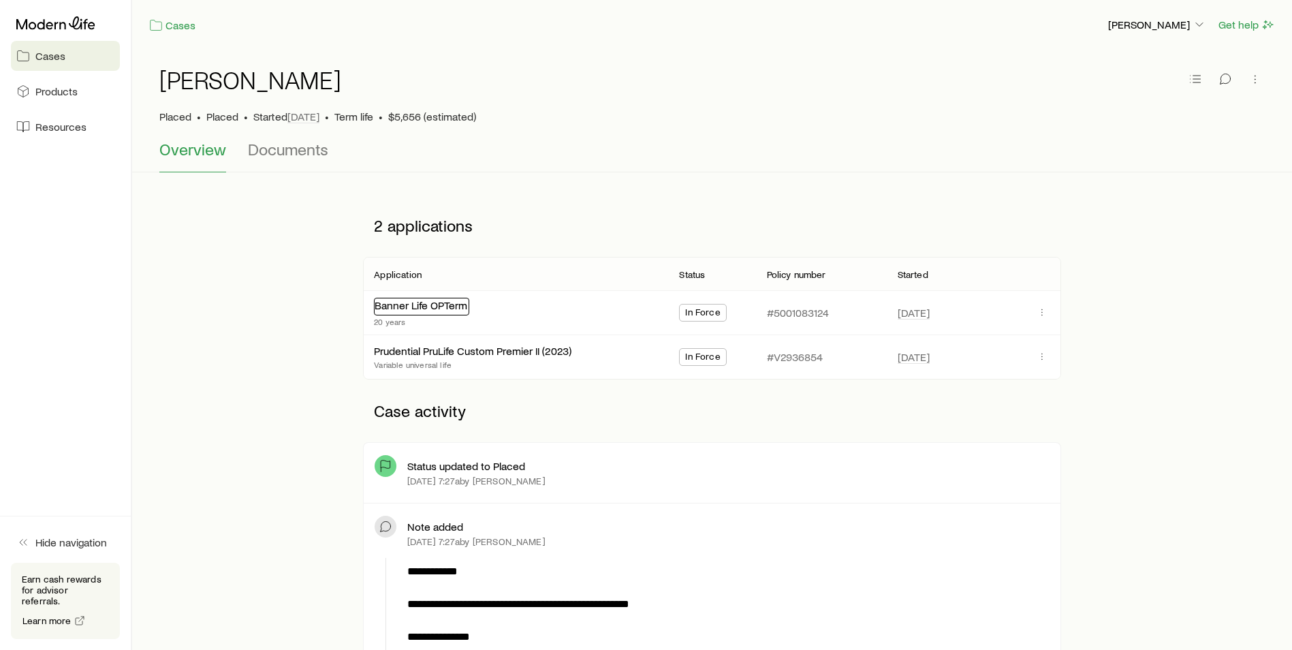
click at [417, 302] on link "Banner Life OPTerm" at bounding box center [421, 304] width 93 height 13
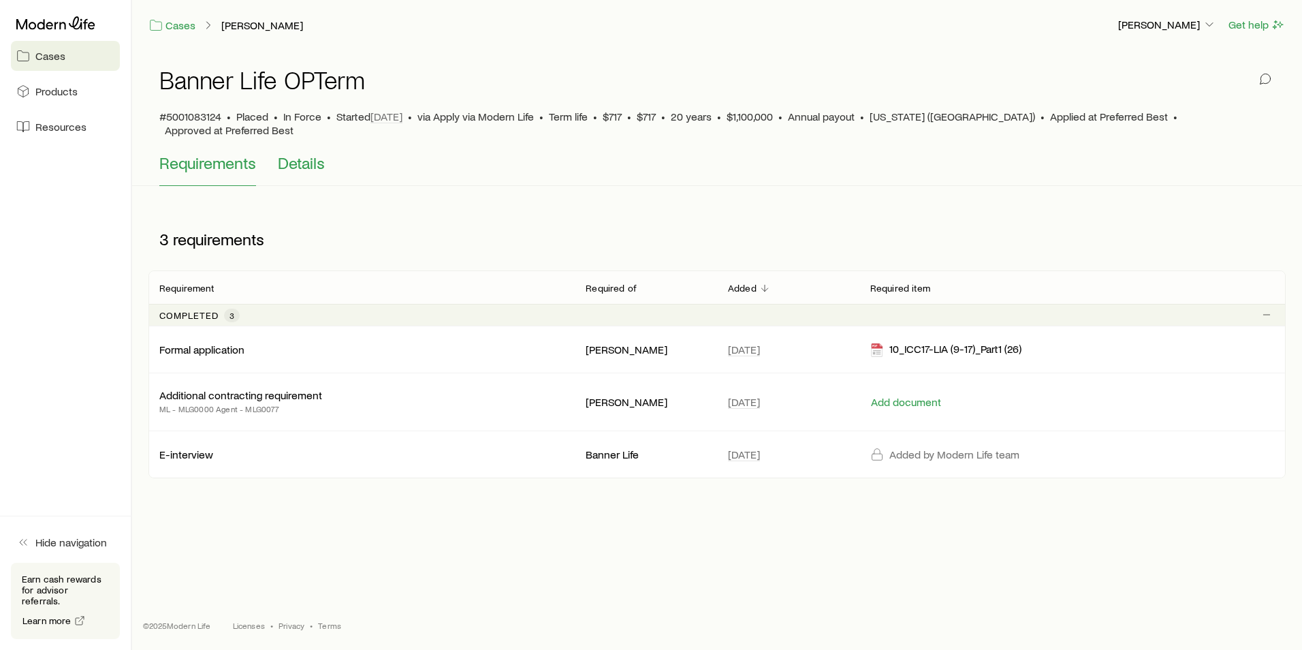
click at [291, 153] on span "Details" at bounding box center [301, 162] width 47 height 19
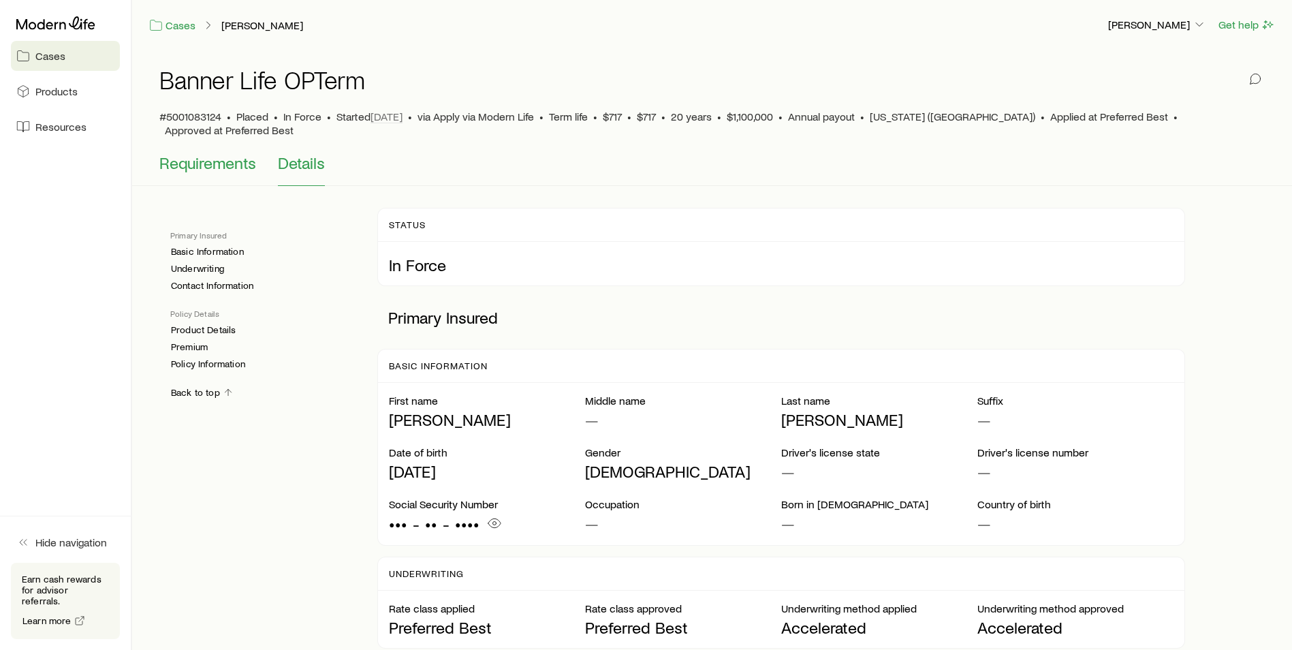
click at [205, 155] on span "Requirements" at bounding box center [207, 162] width 97 height 19
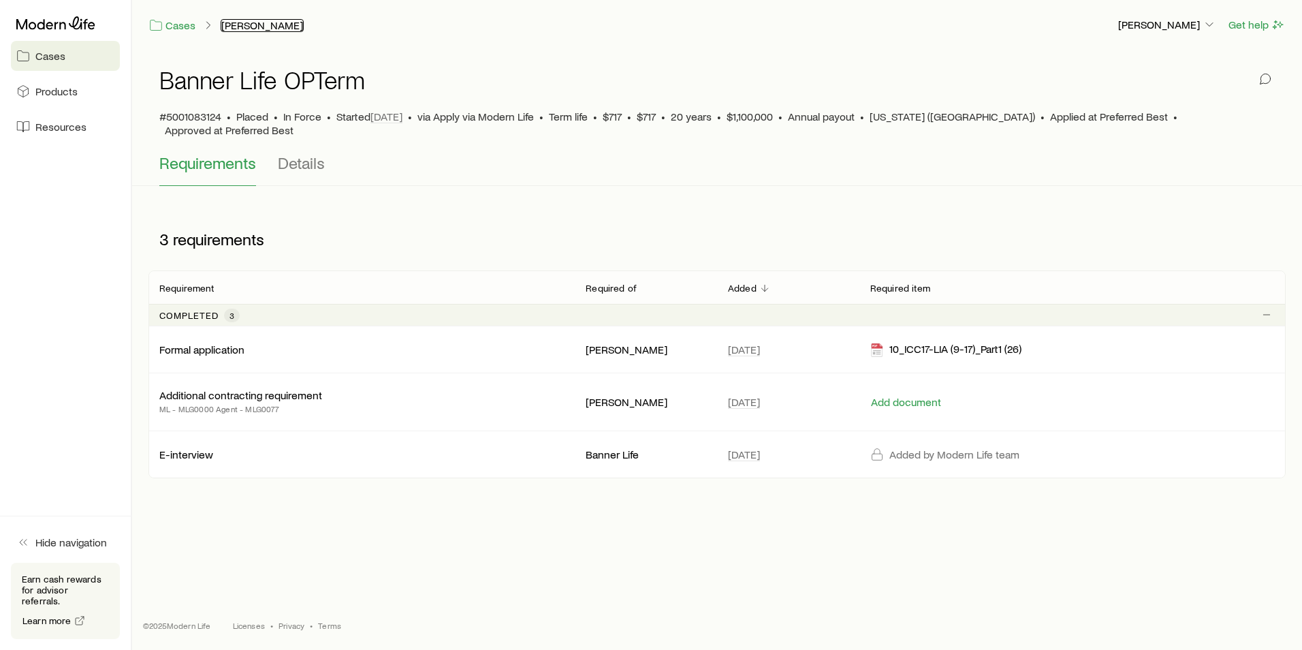
click at [231, 24] on link "[PERSON_NAME]" at bounding box center [262, 25] width 83 height 13
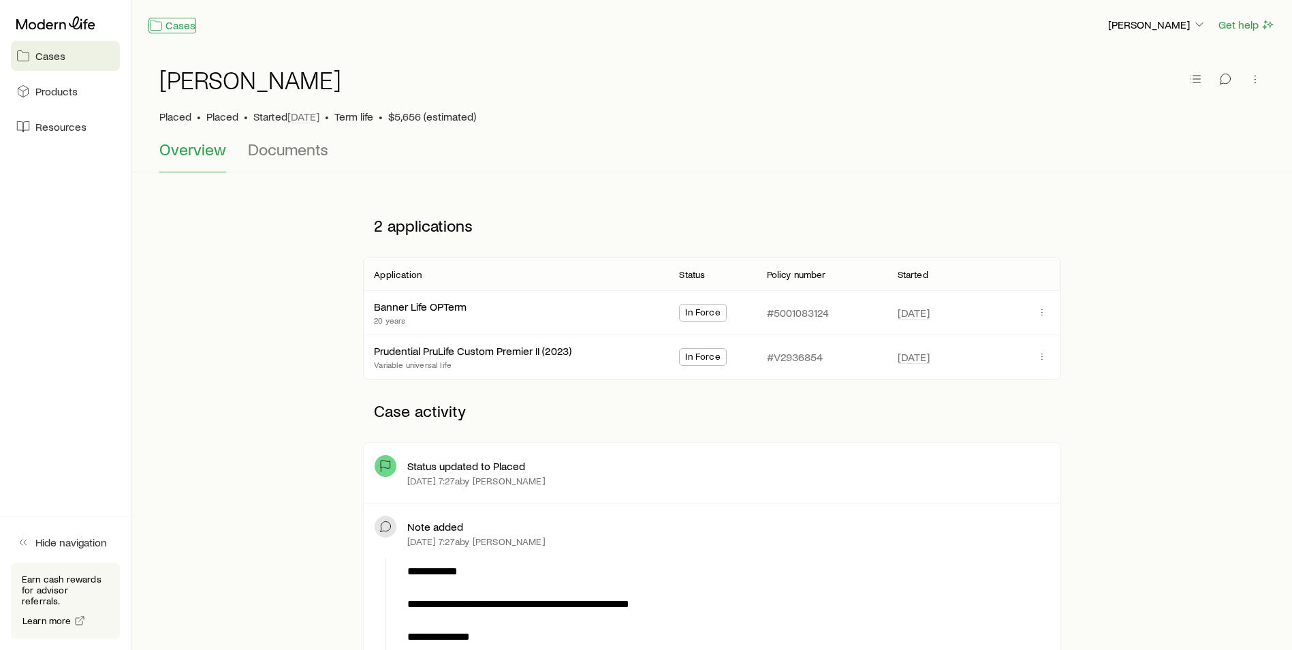
click at [178, 29] on link "Cases" at bounding box center [172, 26] width 48 height 16
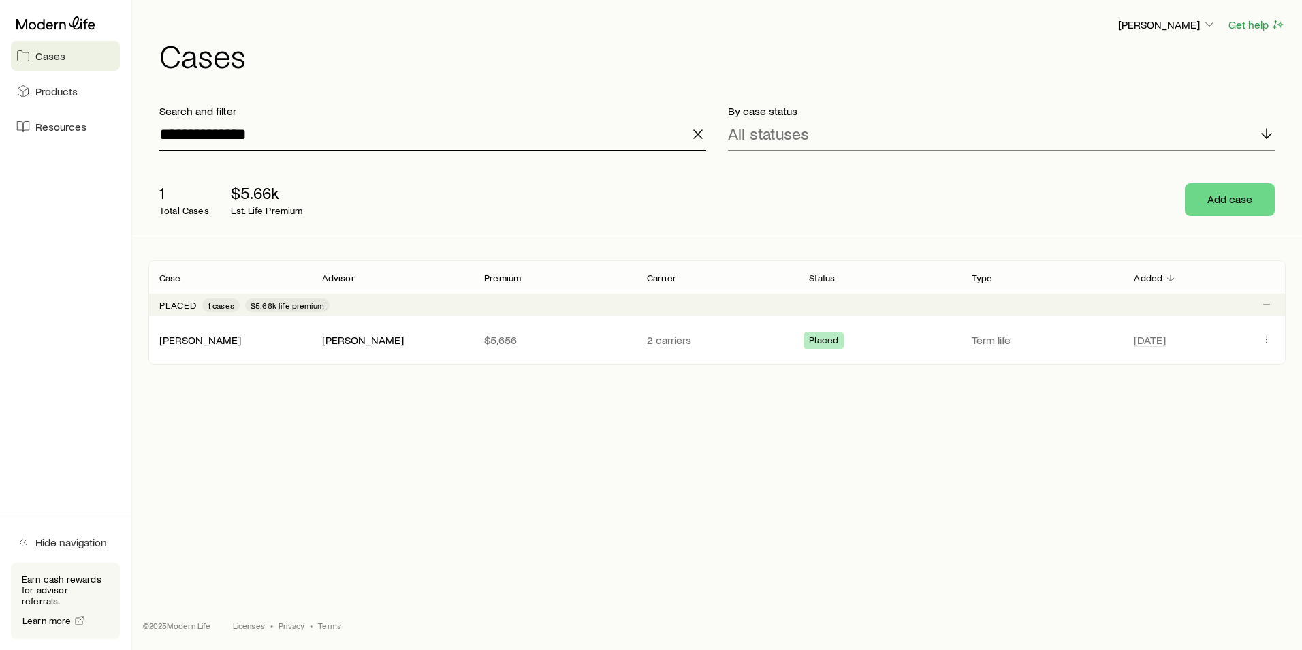
click at [244, 121] on input "**********" at bounding box center [432, 134] width 547 height 33
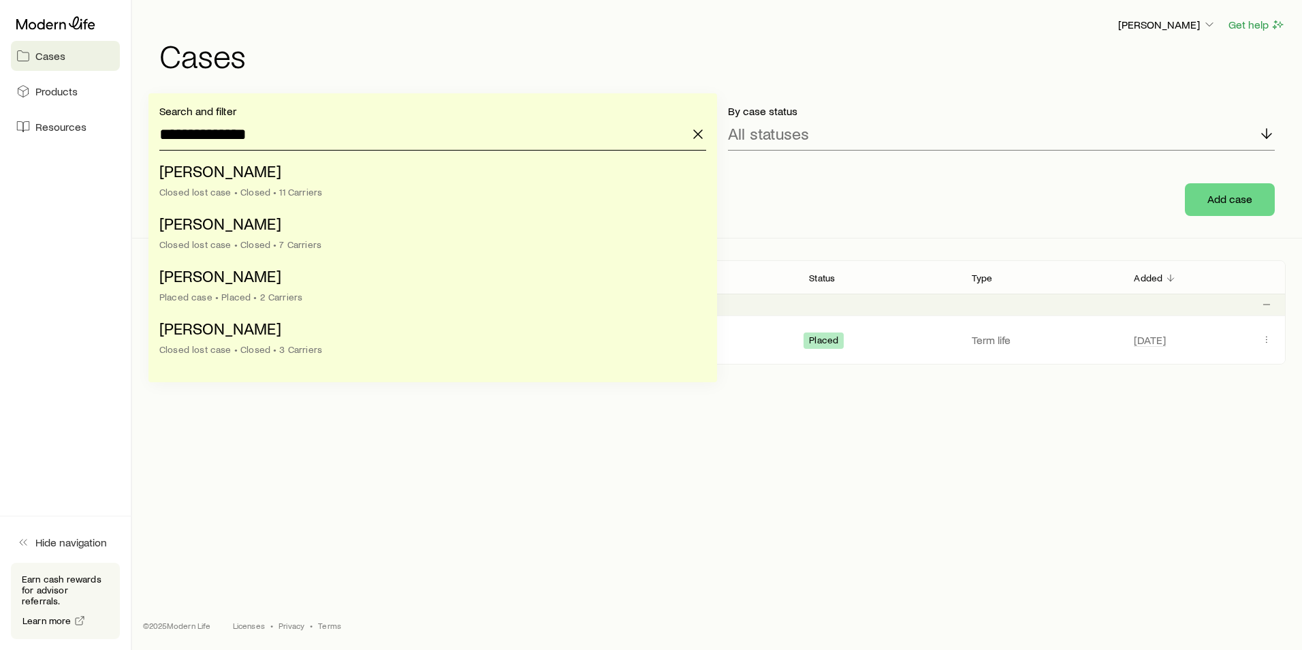
click at [244, 121] on input "**********" at bounding box center [432, 134] width 547 height 33
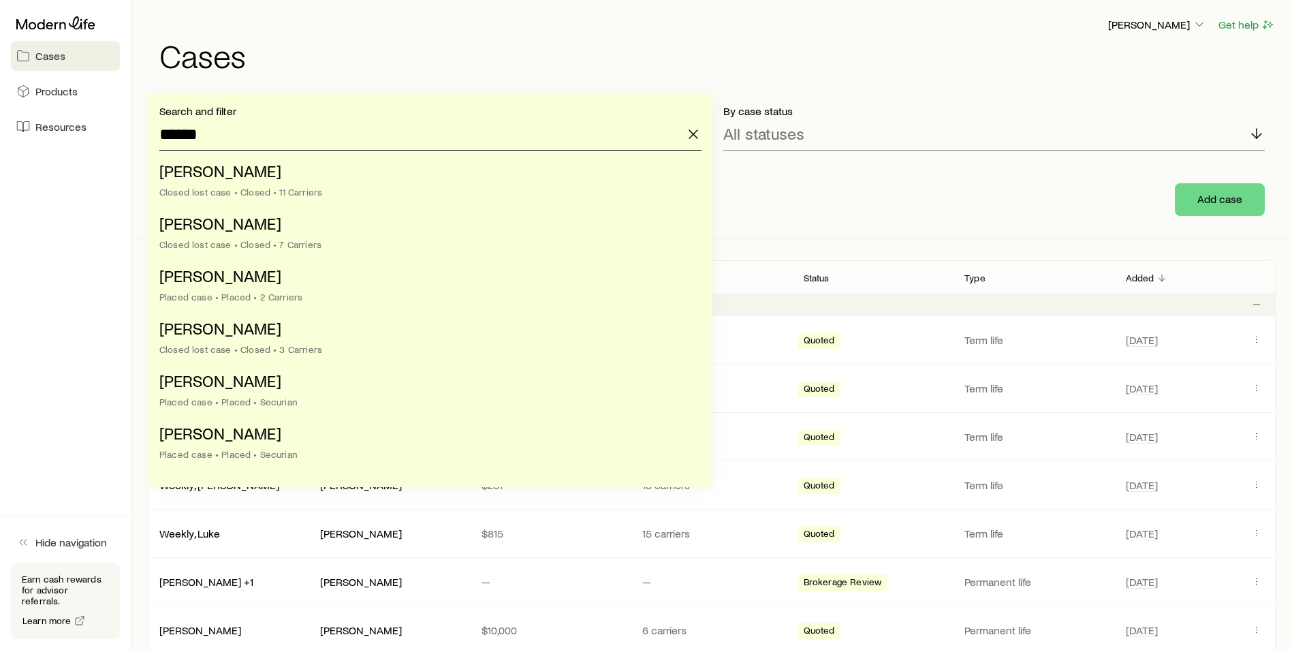
click at [232, 133] on input "******" at bounding box center [430, 134] width 542 height 33
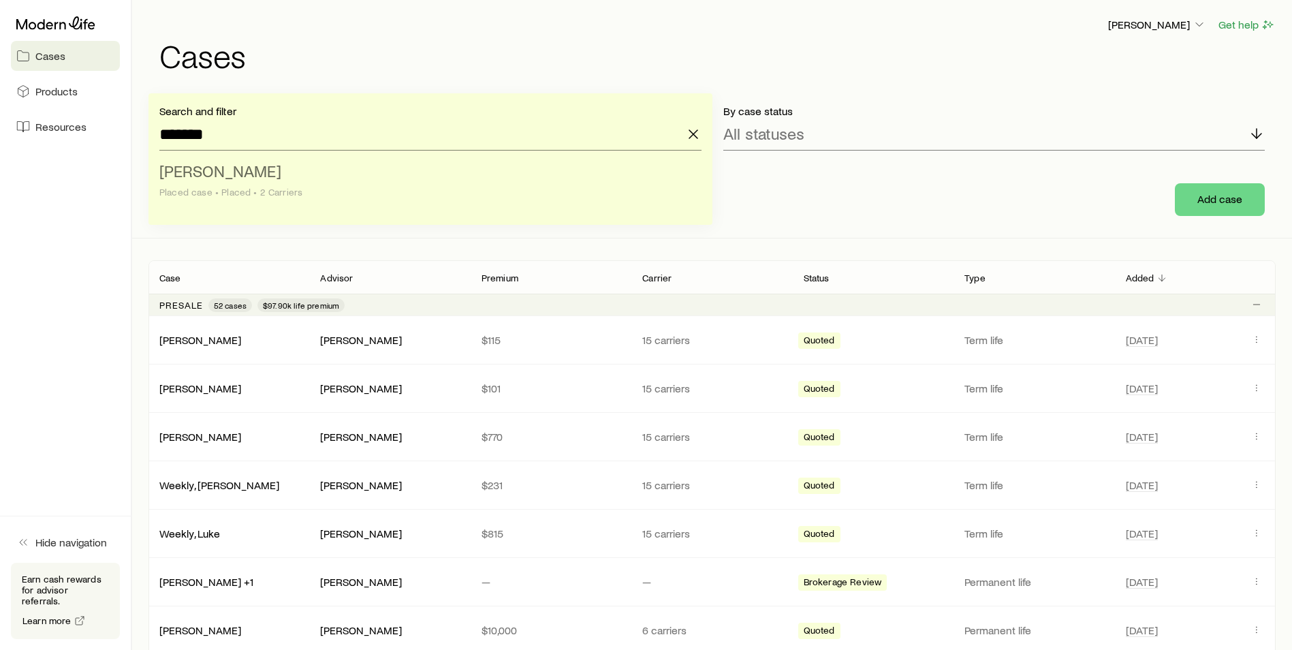
click at [254, 176] on span "[PERSON_NAME]" at bounding box center [220, 171] width 122 height 20
type input "**********"
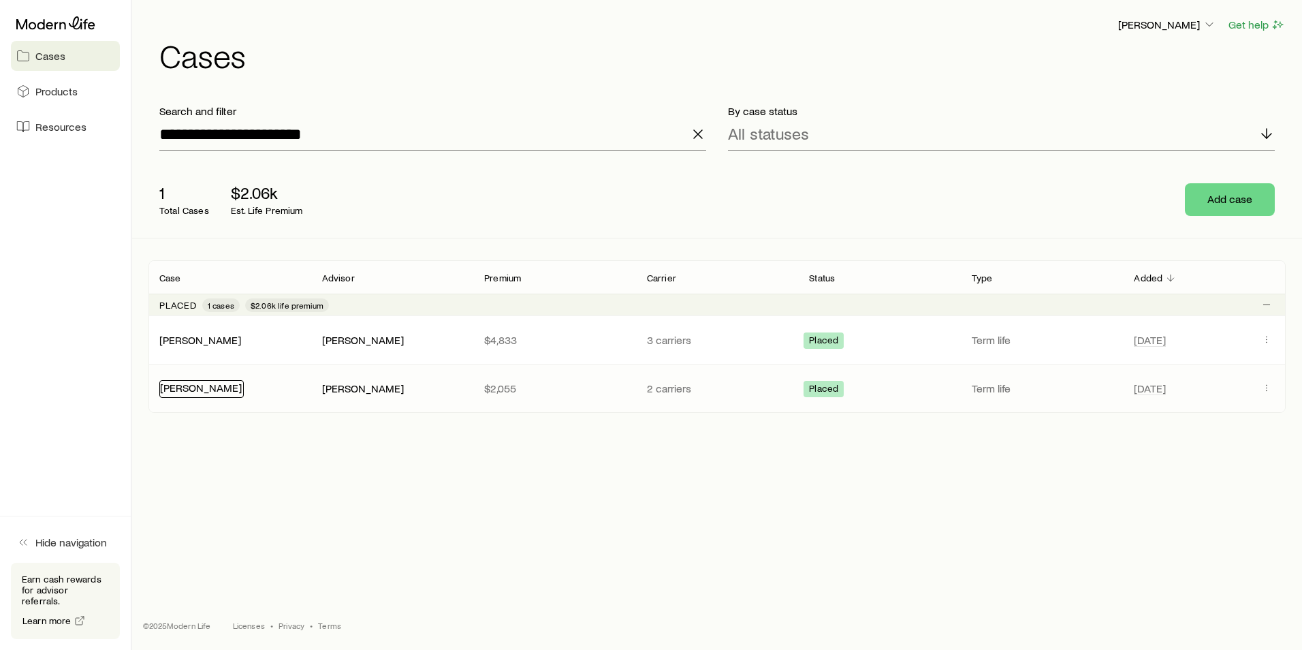
click at [215, 391] on link "[PERSON_NAME]" at bounding box center [201, 387] width 82 height 13
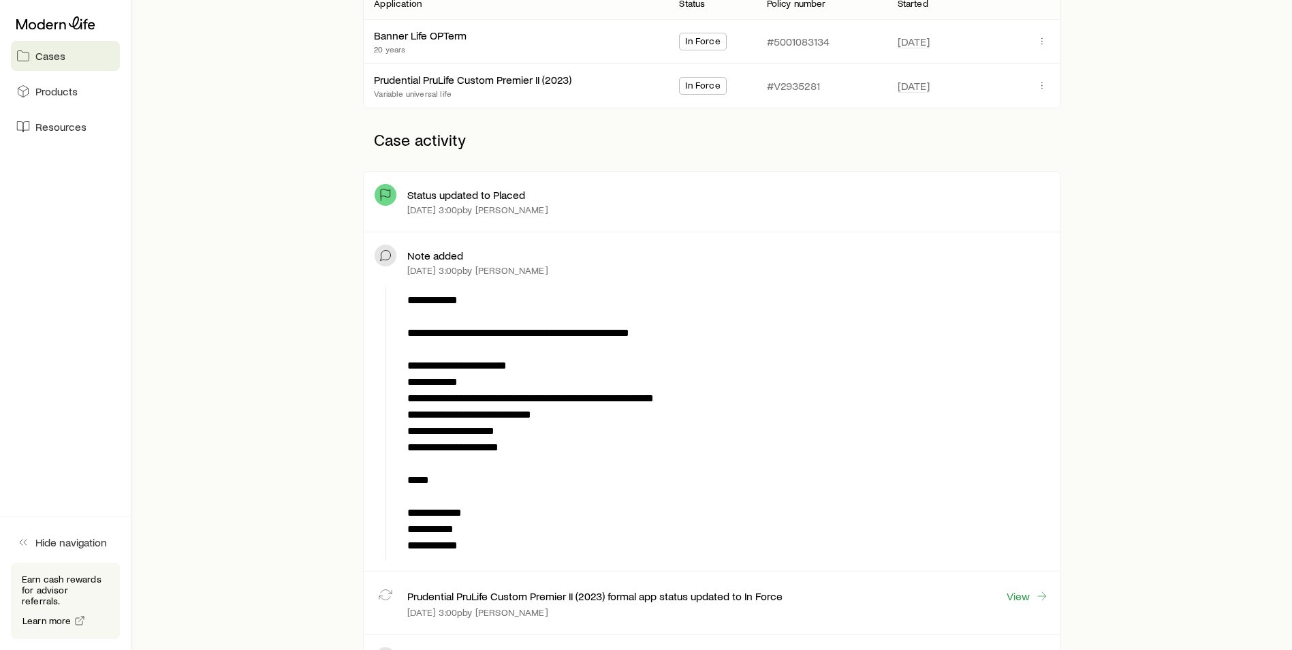
scroll to position [272, 0]
drag, startPoint x: 520, startPoint y: 450, endPoint x: 409, endPoint y: 451, distance: 111.7
click at [409, 451] on p "**********" at bounding box center [725, 421] width 636 height 261
drag, startPoint x: 409, startPoint y: 451, endPoint x: 309, endPoint y: 451, distance: 99.4
